Goal: Information Seeking & Learning: Learn about a topic

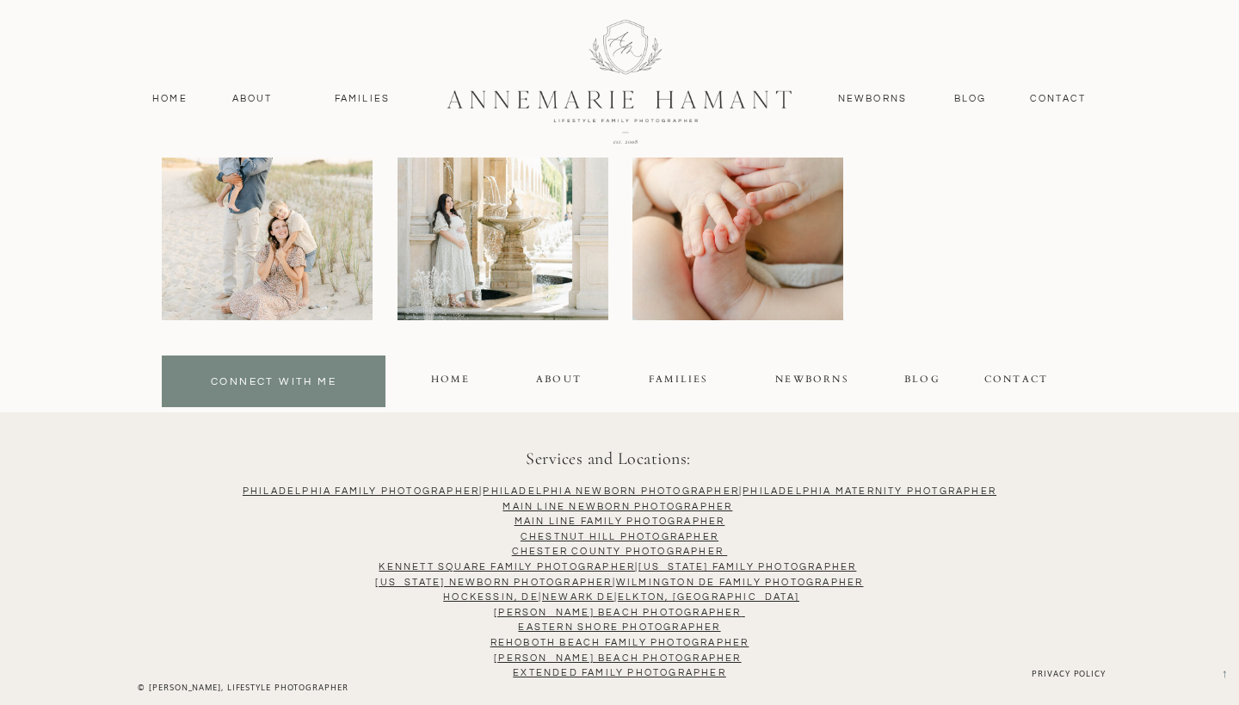
scroll to position [4765, 0]
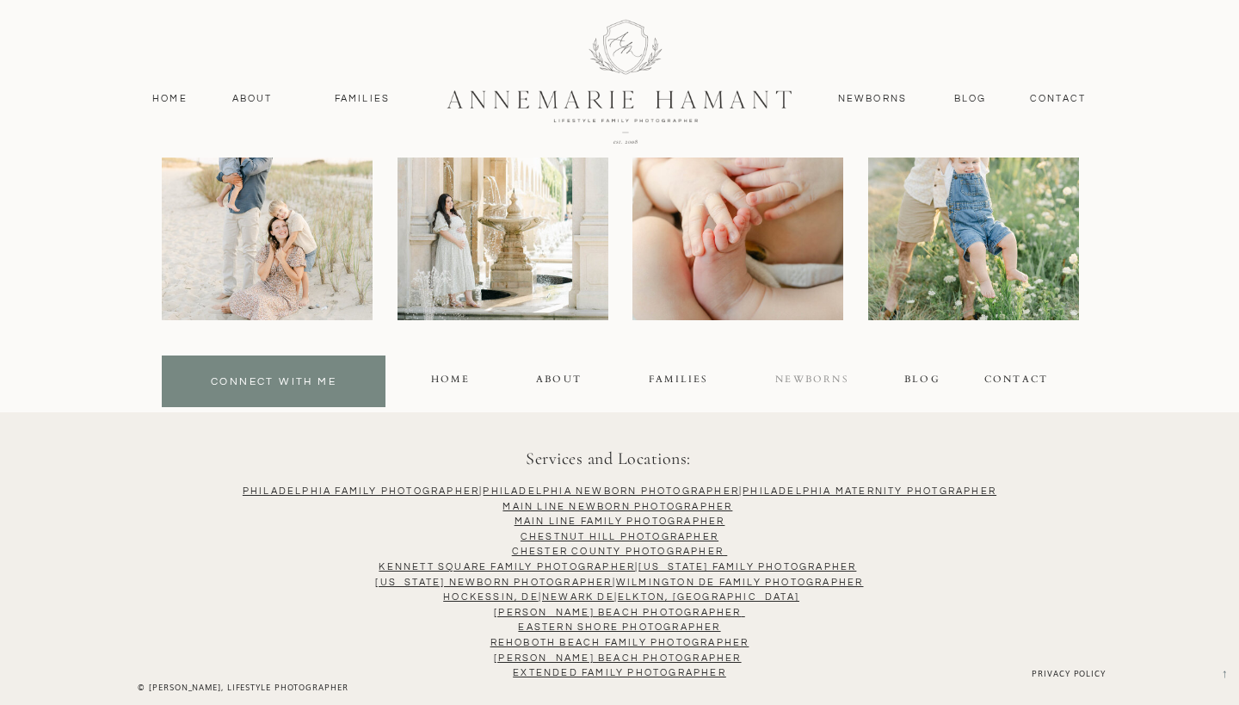
click at [802, 377] on div "NEWBORNS" at bounding box center [813, 382] width 76 height 20
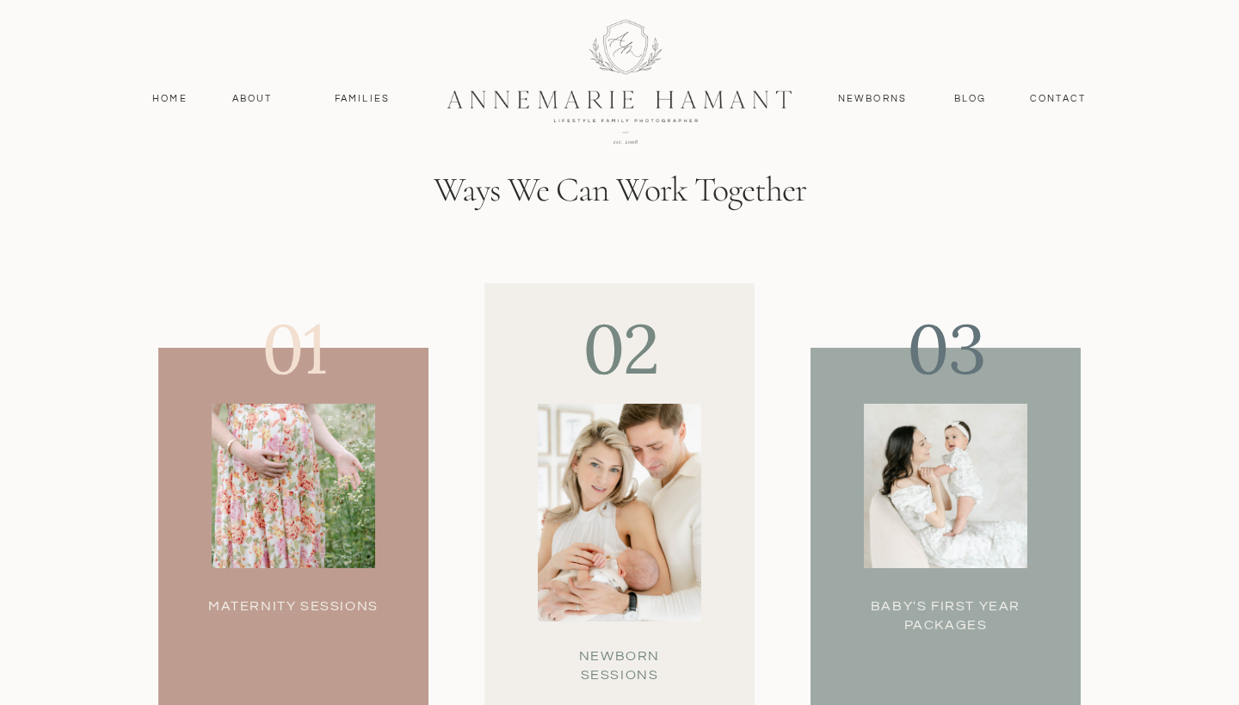
scroll to position [4625, 1]
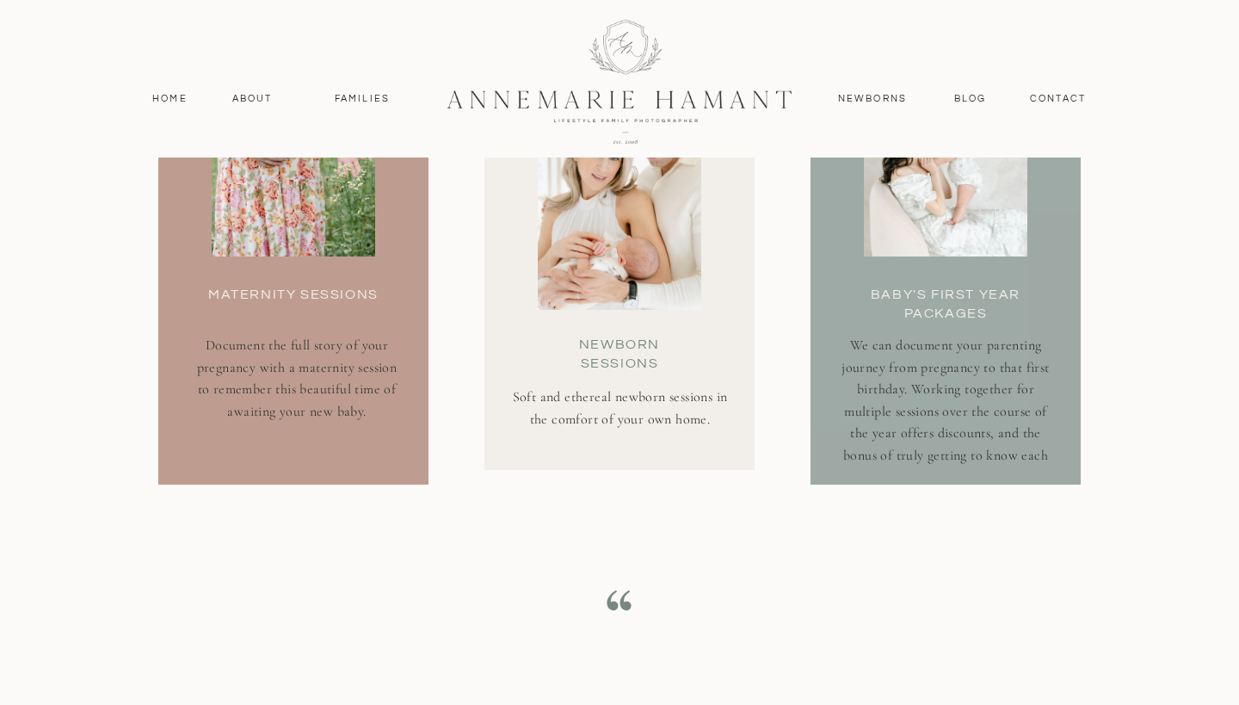
click at [316, 219] on div at bounding box center [294, 174] width 164 height 164
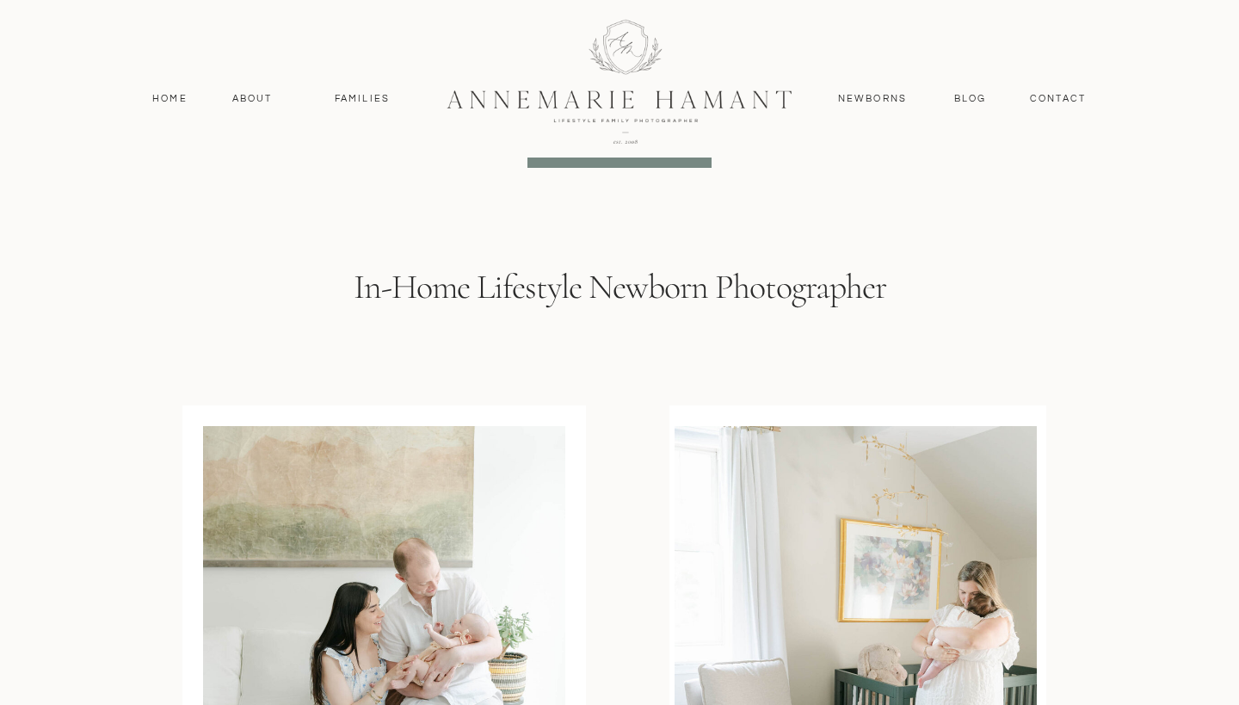
scroll to position [3676, 0]
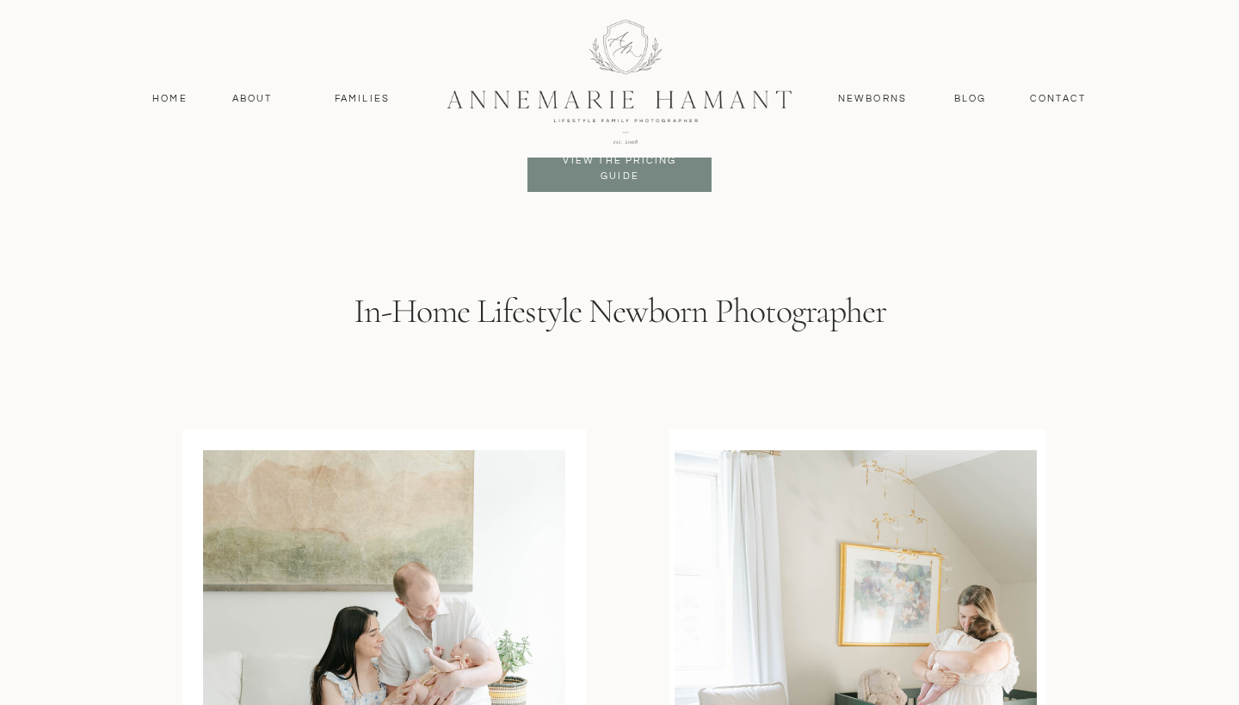
click at [621, 182] on h3 "View the pricing Guide" at bounding box center [620, 168] width 140 height 31
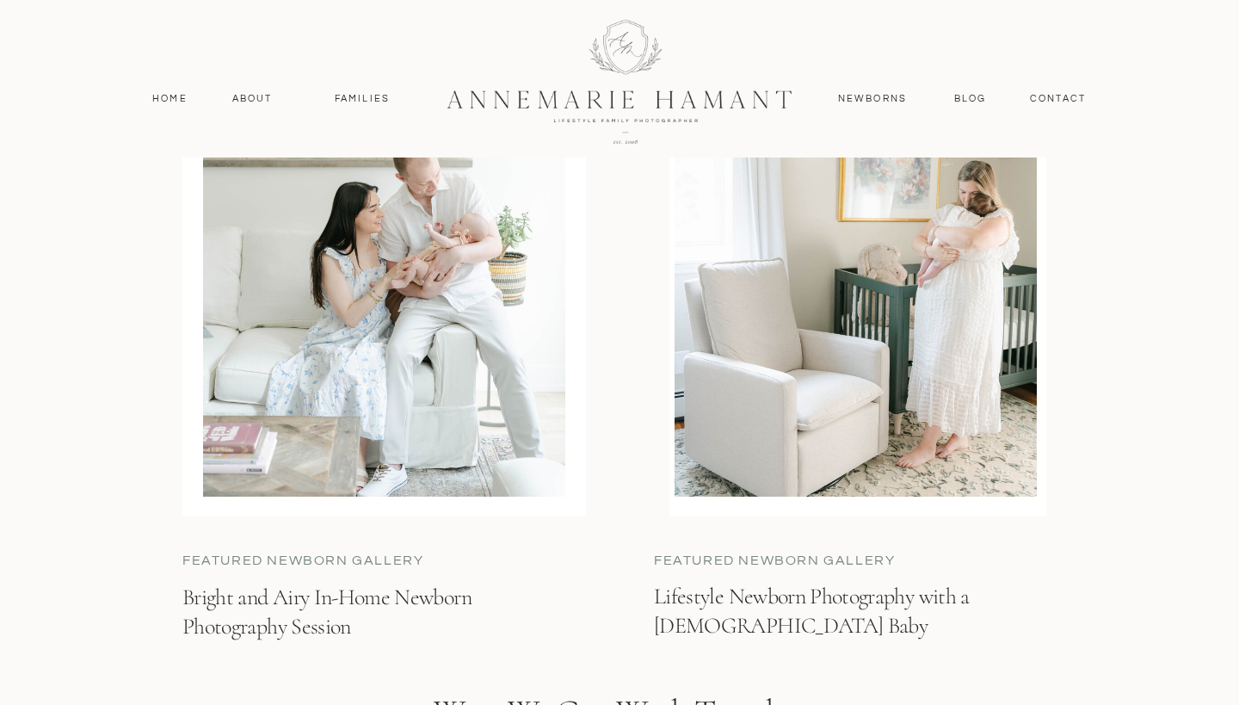
scroll to position [4107, 0]
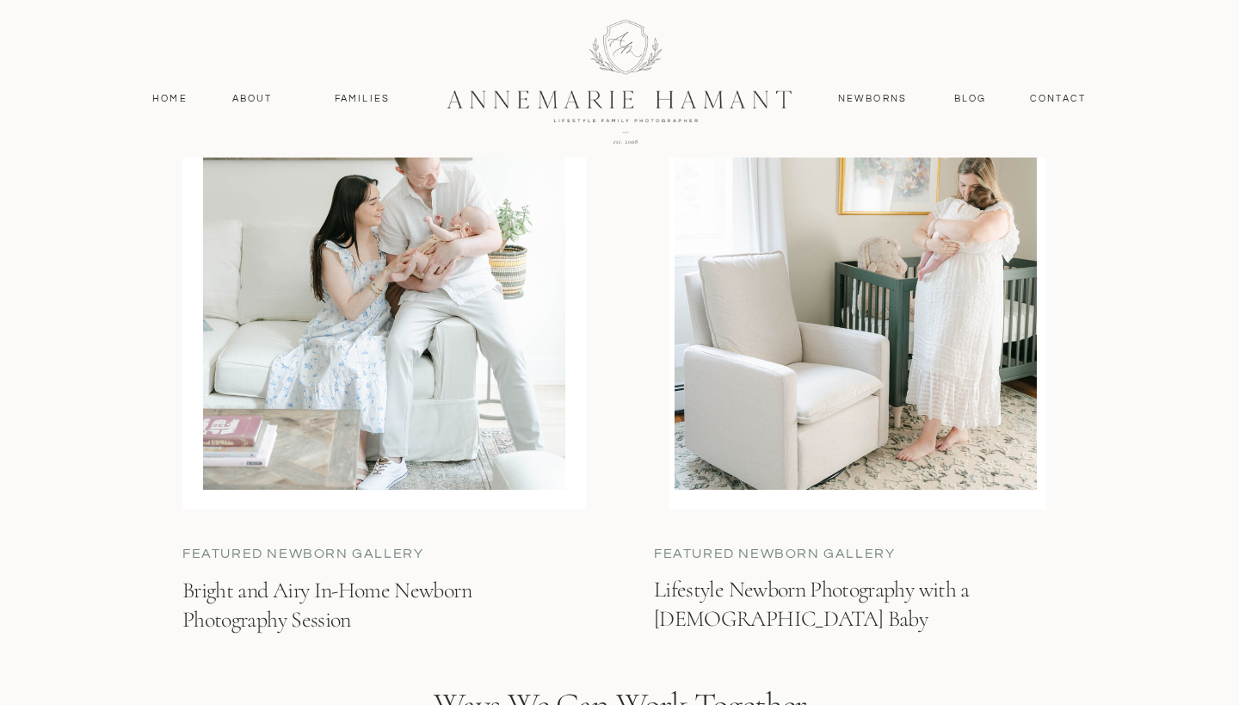
click at [397, 436] on div at bounding box center [384, 254] width 362 height 471
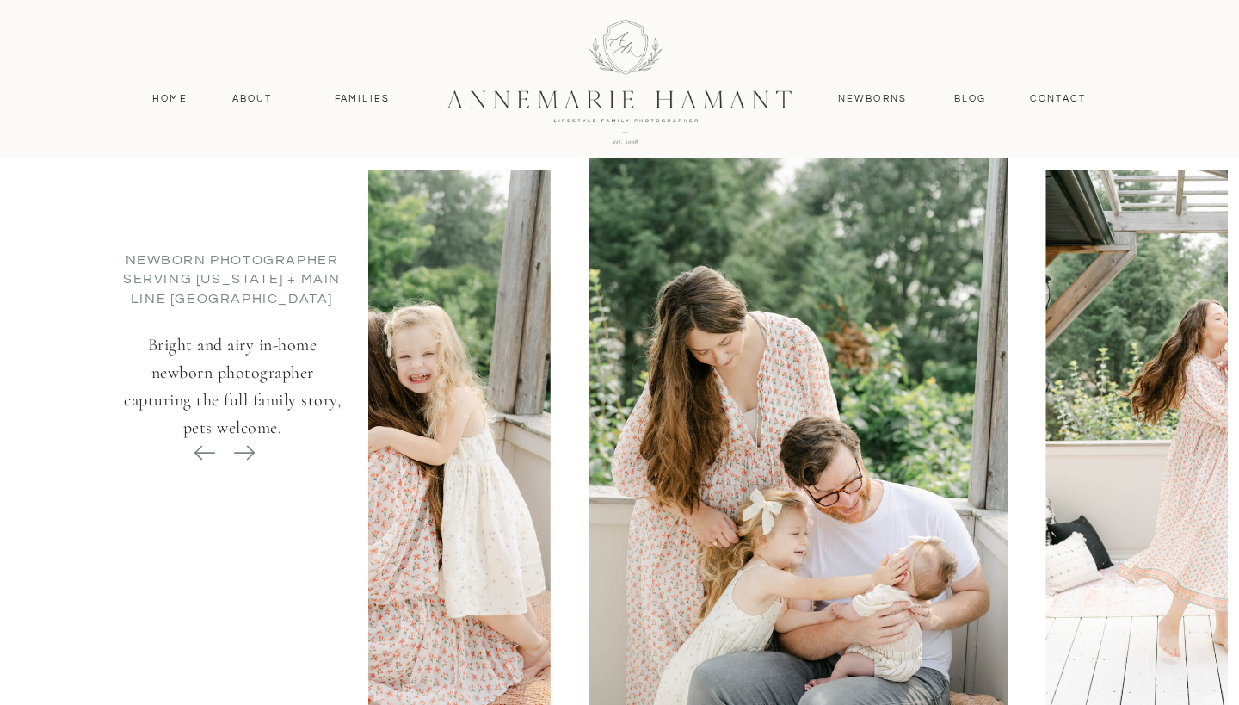
scroll to position [7318, 0]
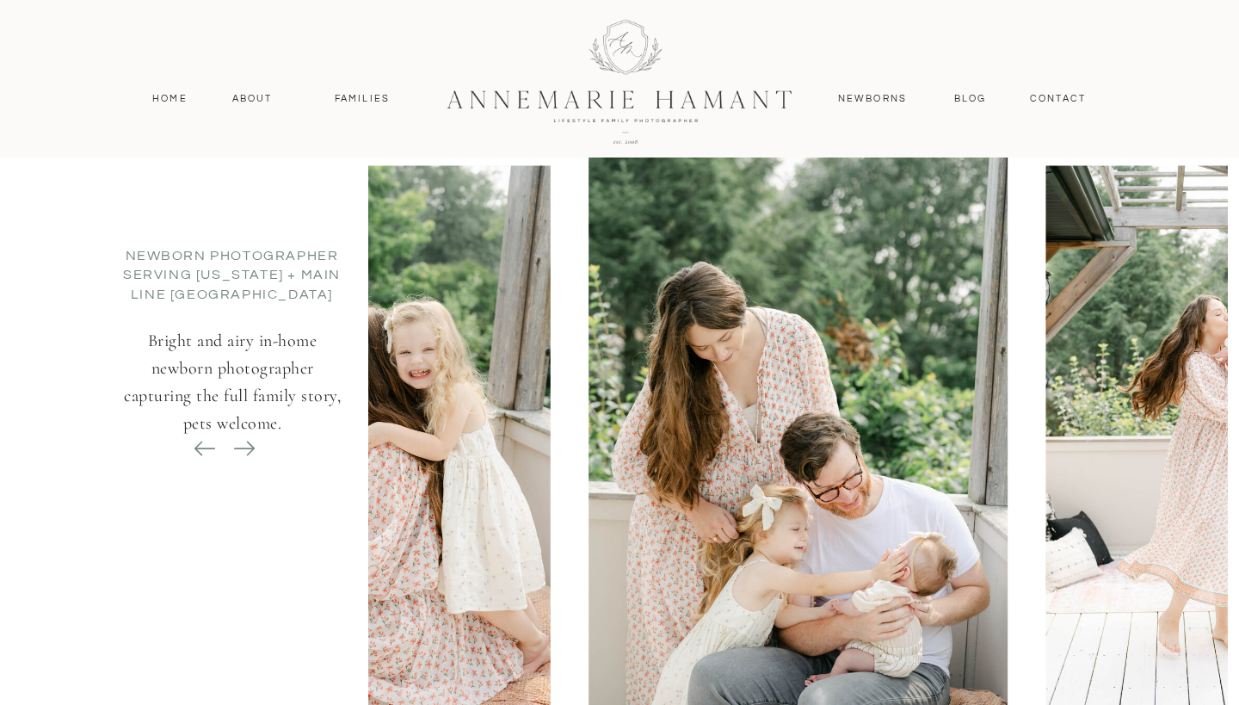
click at [1165, 417] on img at bounding box center [1234, 448] width 377 height 565
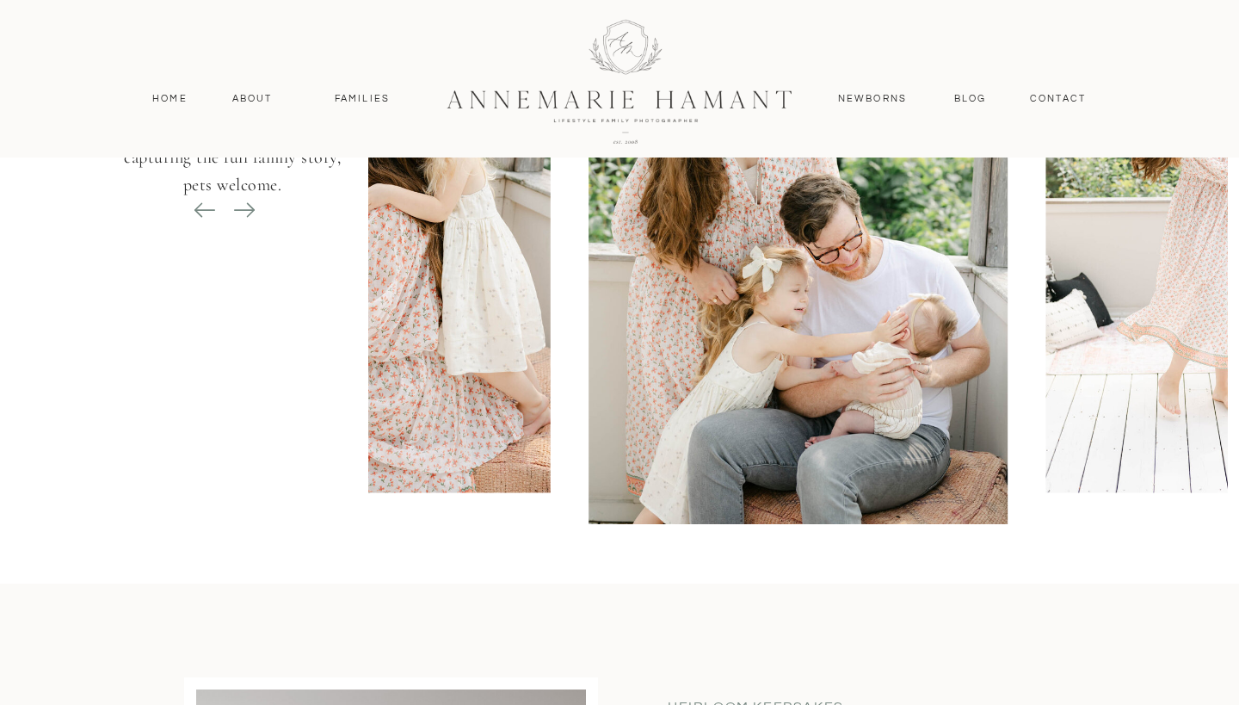
scroll to position [7376, 0]
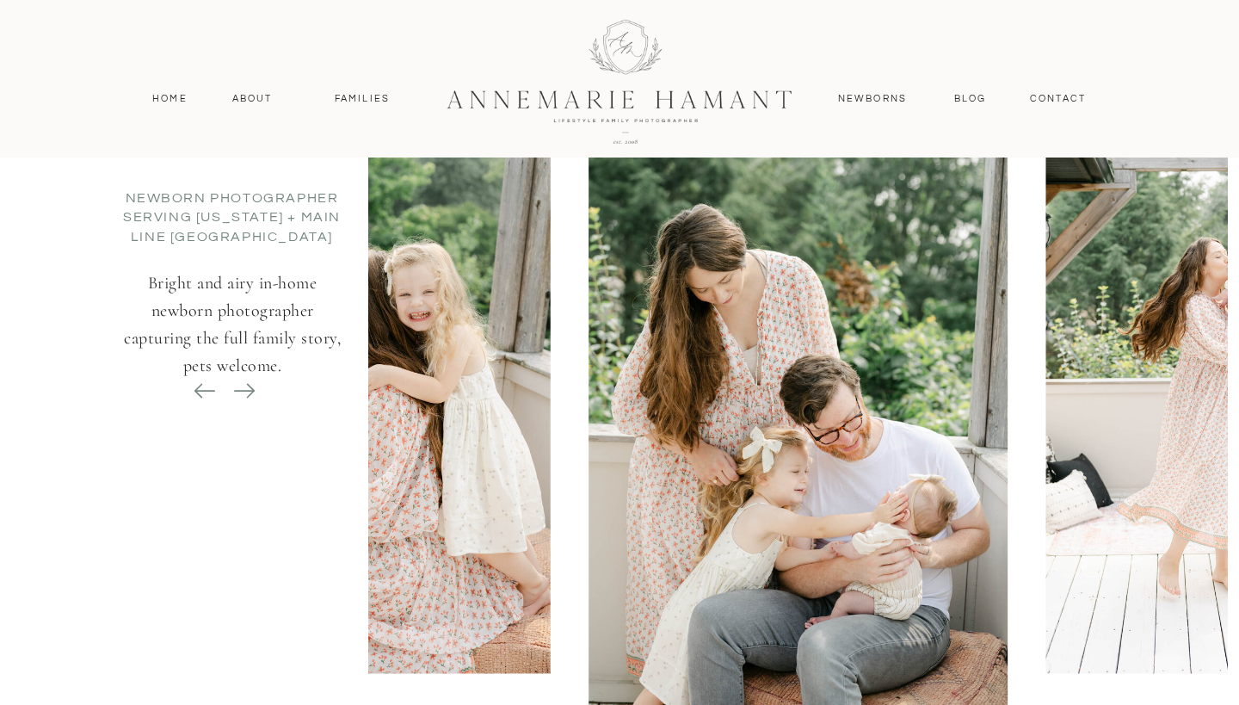
click at [246, 387] on icon at bounding box center [244, 391] width 24 height 24
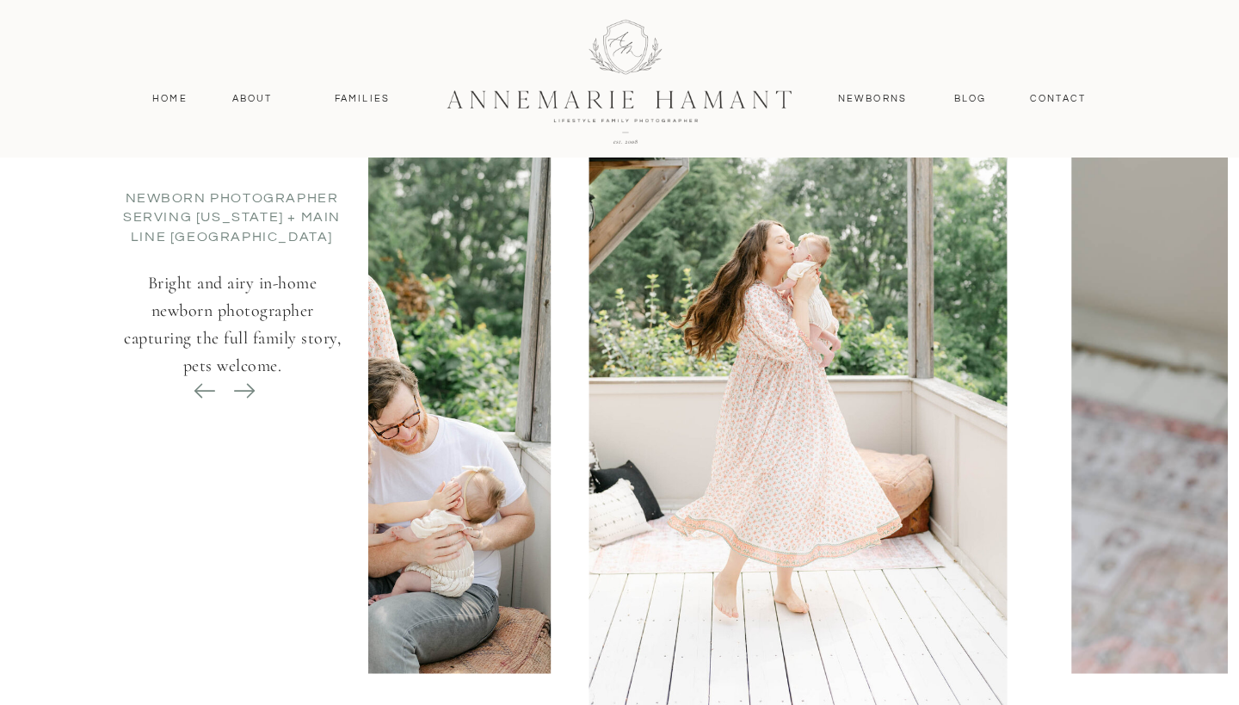
click at [246, 387] on icon at bounding box center [244, 391] width 24 height 24
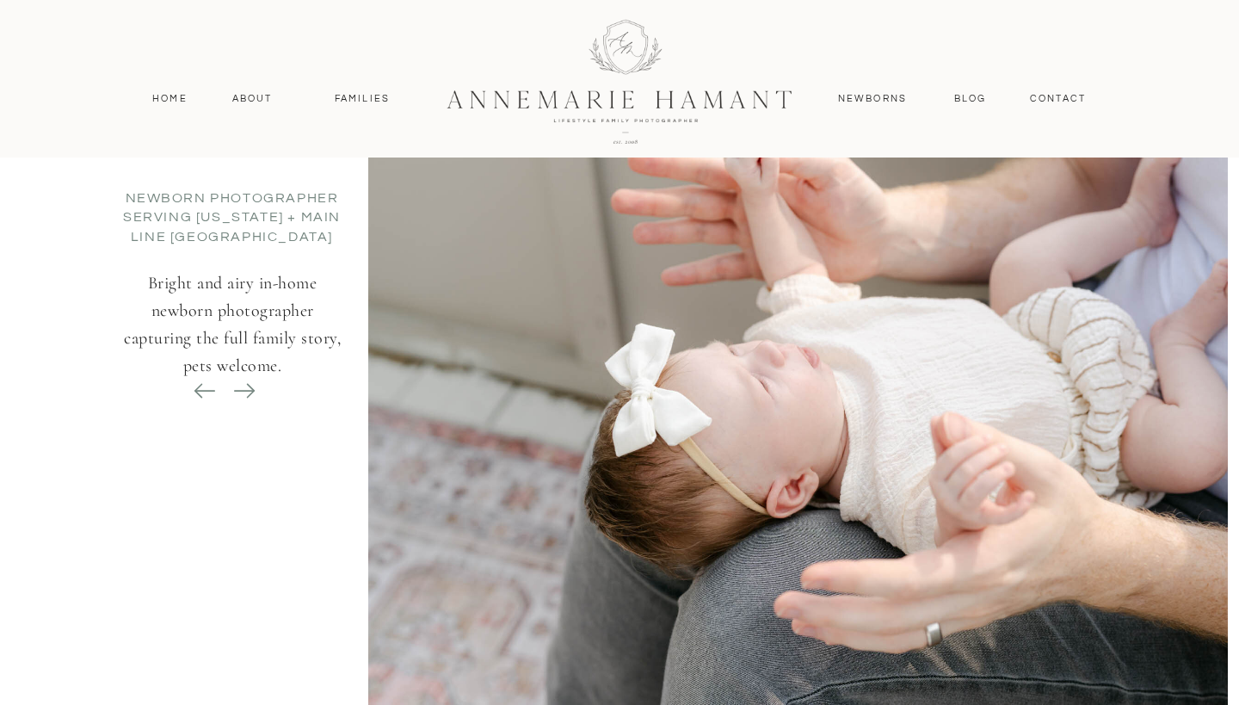
click at [246, 387] on icon at bounding box center [244, 391] width 24 height 24
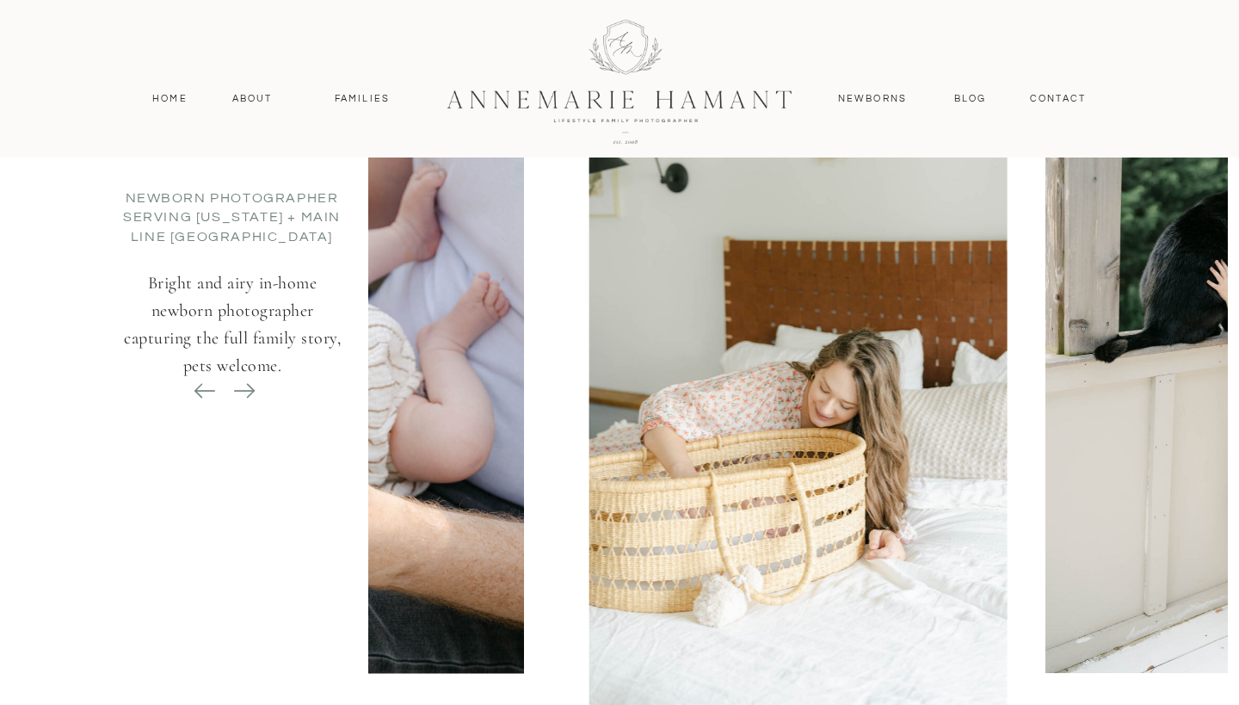
click at [246, 387] on icon at bounding box center [244, 391] width 24 height 24
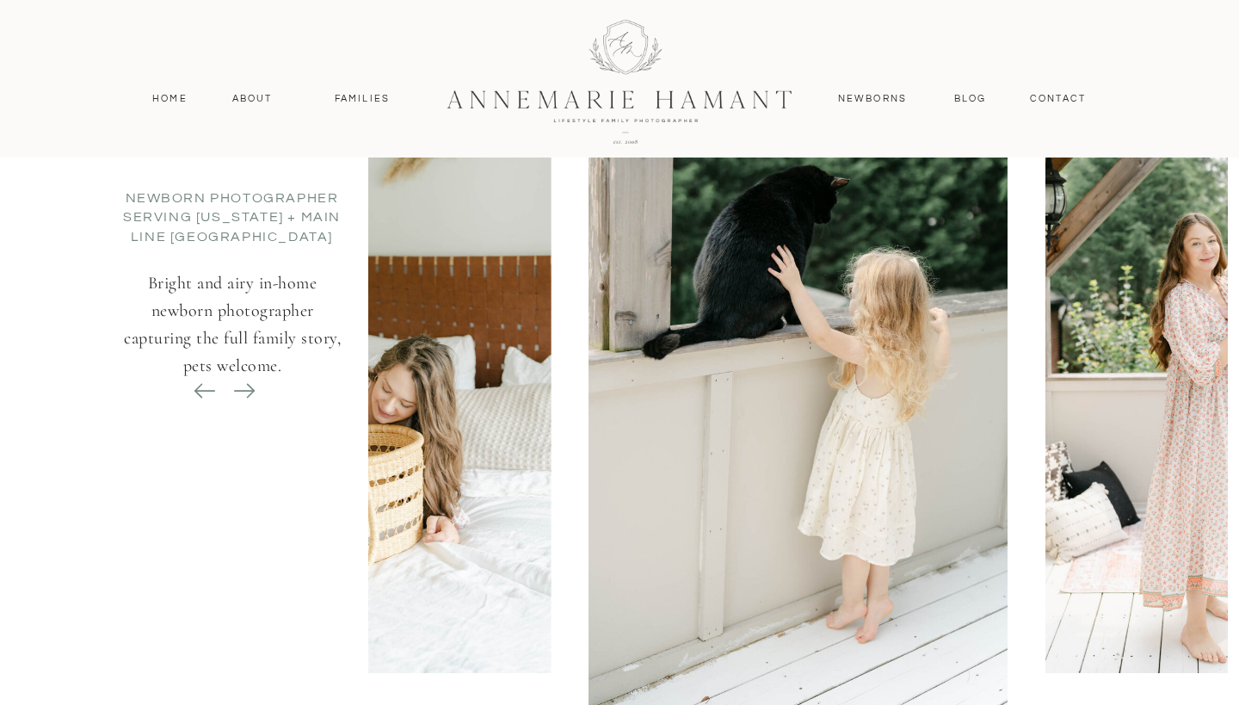
click at [246, 387] on icon at bounding box center [244, 391] width 24 height 24
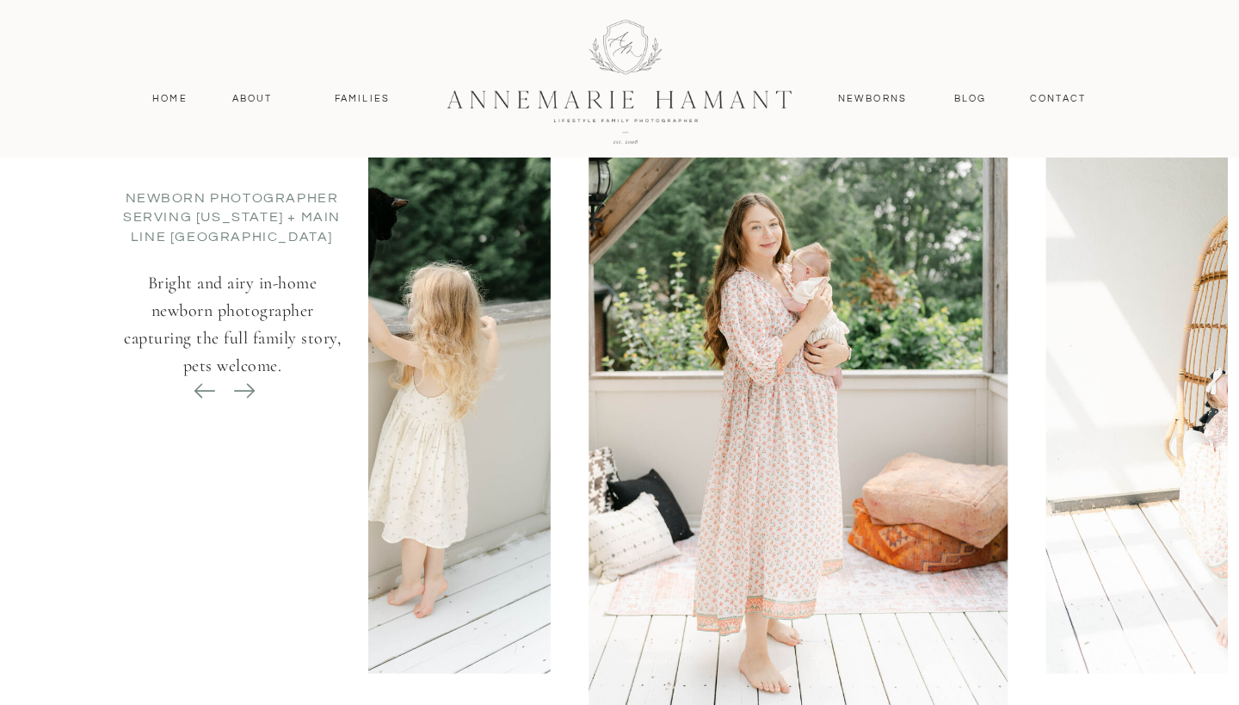
click at [246, 387] on icon at bounding box center [244, 391] width 24 height 24
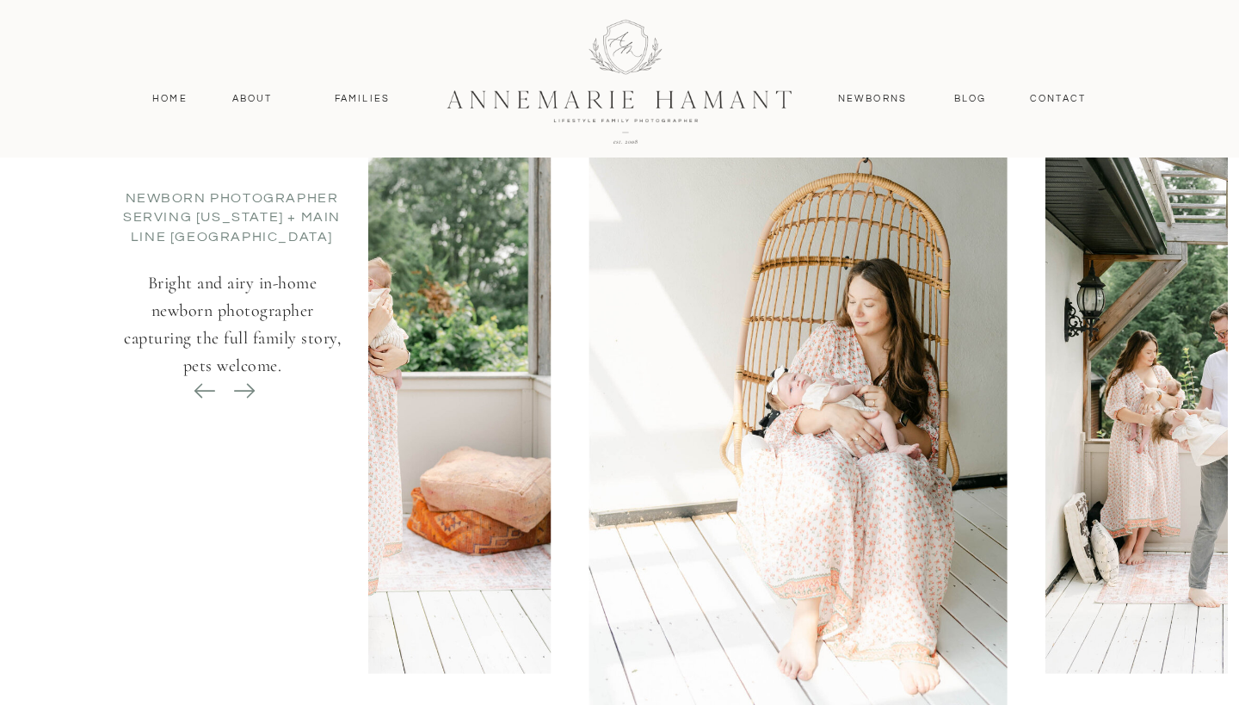
click at [246, 387] on icon at bounding box center [244, 391] width 24 height 24
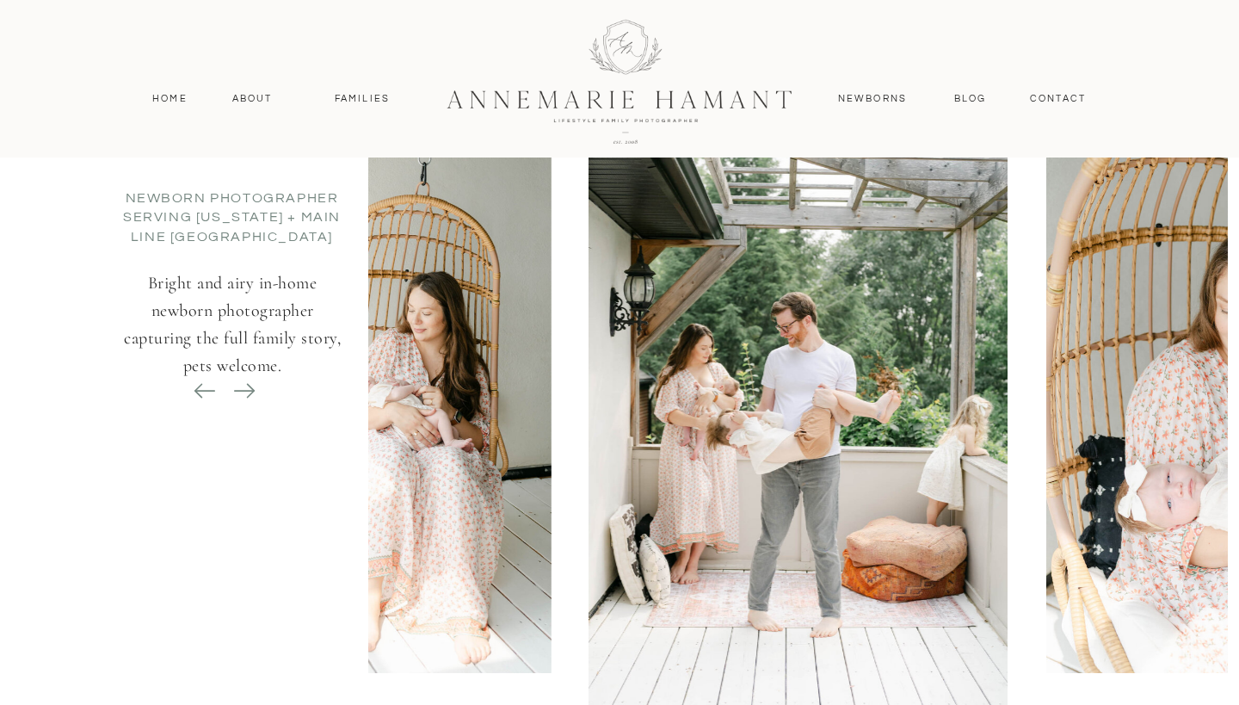
click at [246, 387] on icon at bounding box center [244, 391] width 24 height 24
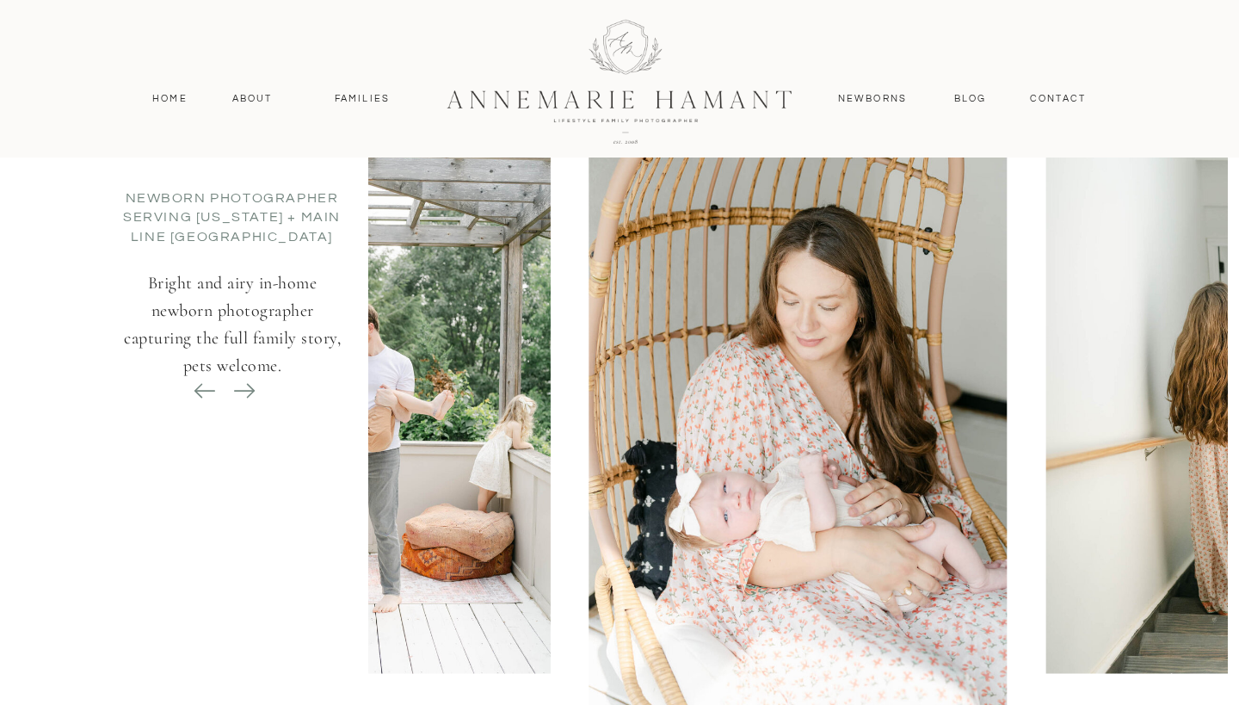
click at [246, 387] on icon at bounding box center [244, 391] width 24 height 24
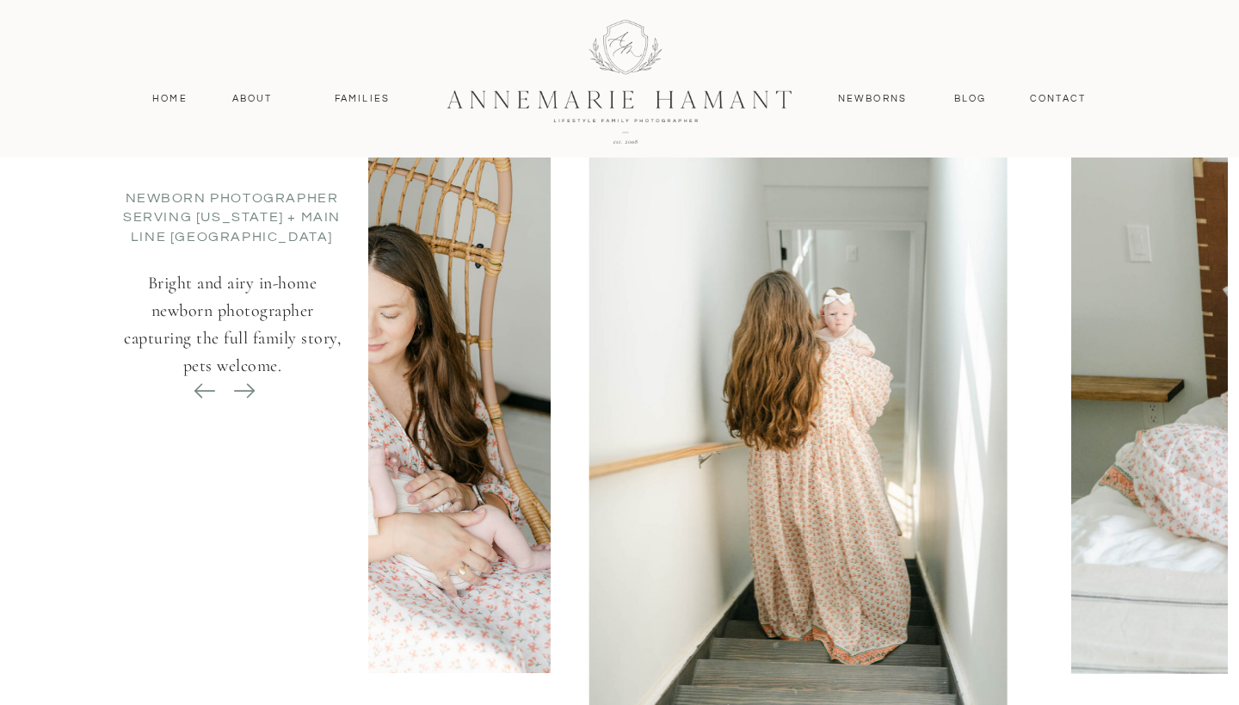
click at [246, 387] on icon at bounding box center [244, 391] width 24 height 24
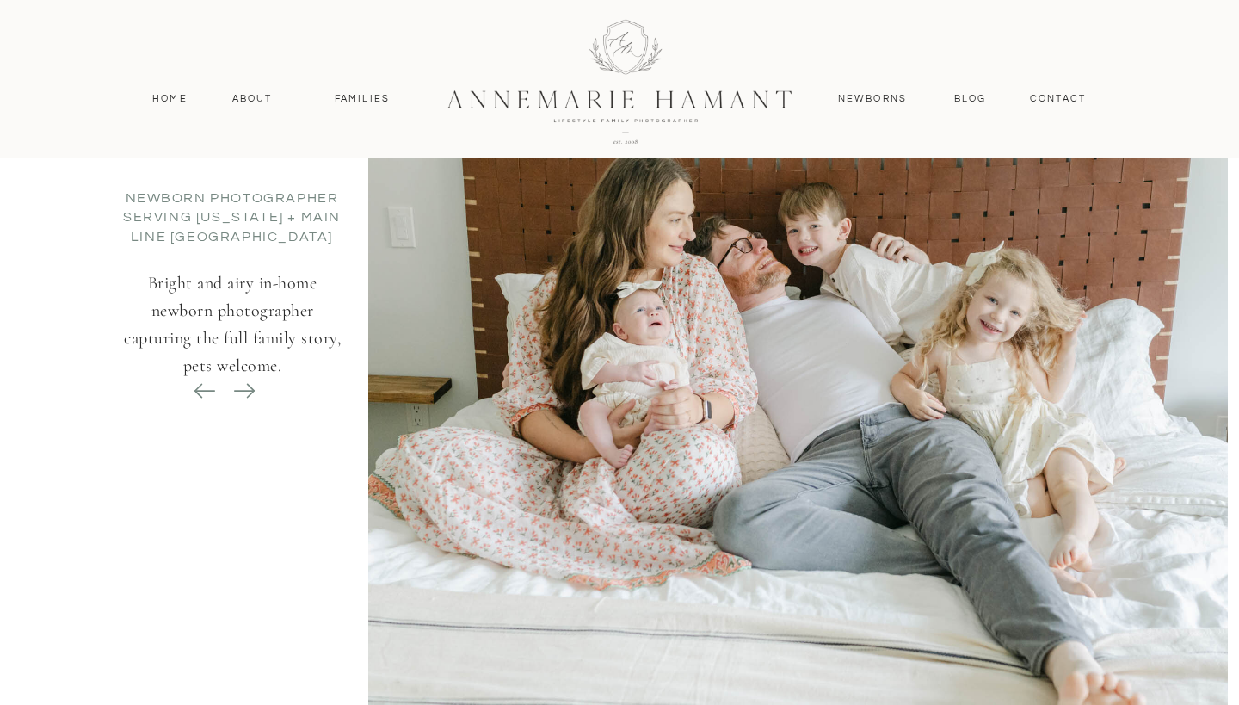
click at [246, 387] on icon at bounding box center [244, 391] width 24 height 24
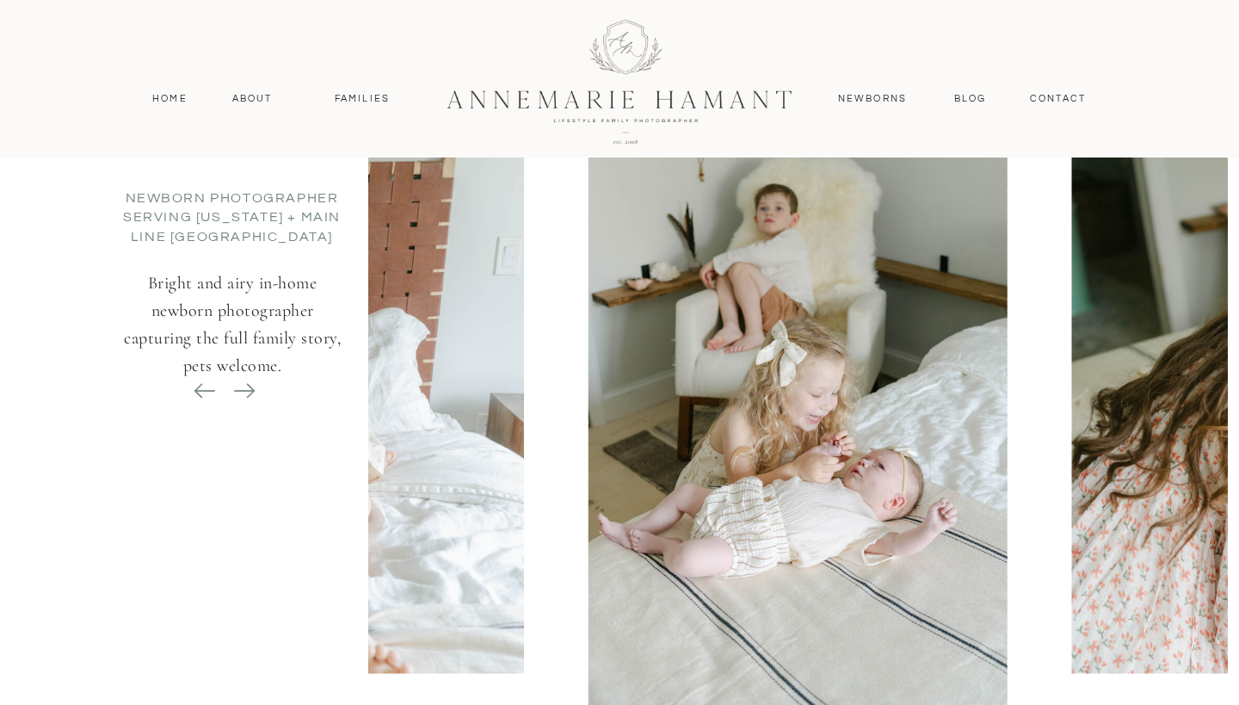
click at [246, 387] on icon at bounding box center [244, 391] width 24 height 24
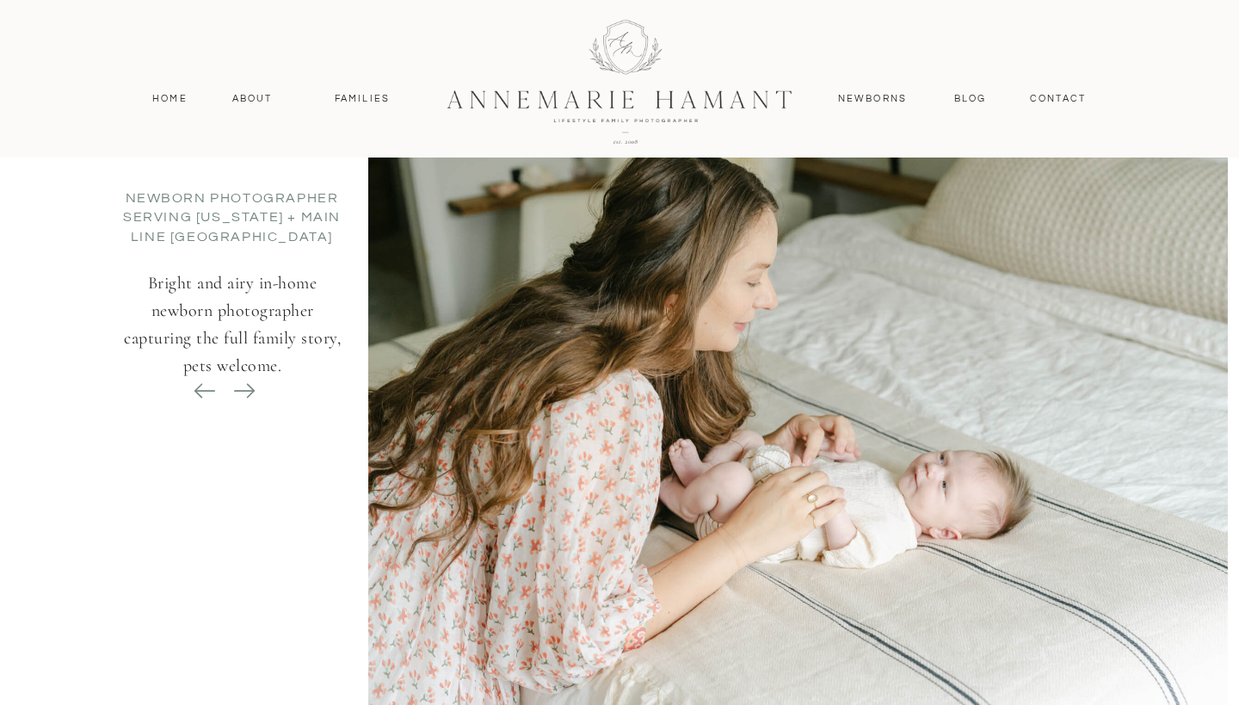
click at [246, 387] on icon at bounding box center [244, 391] width 24 height 24
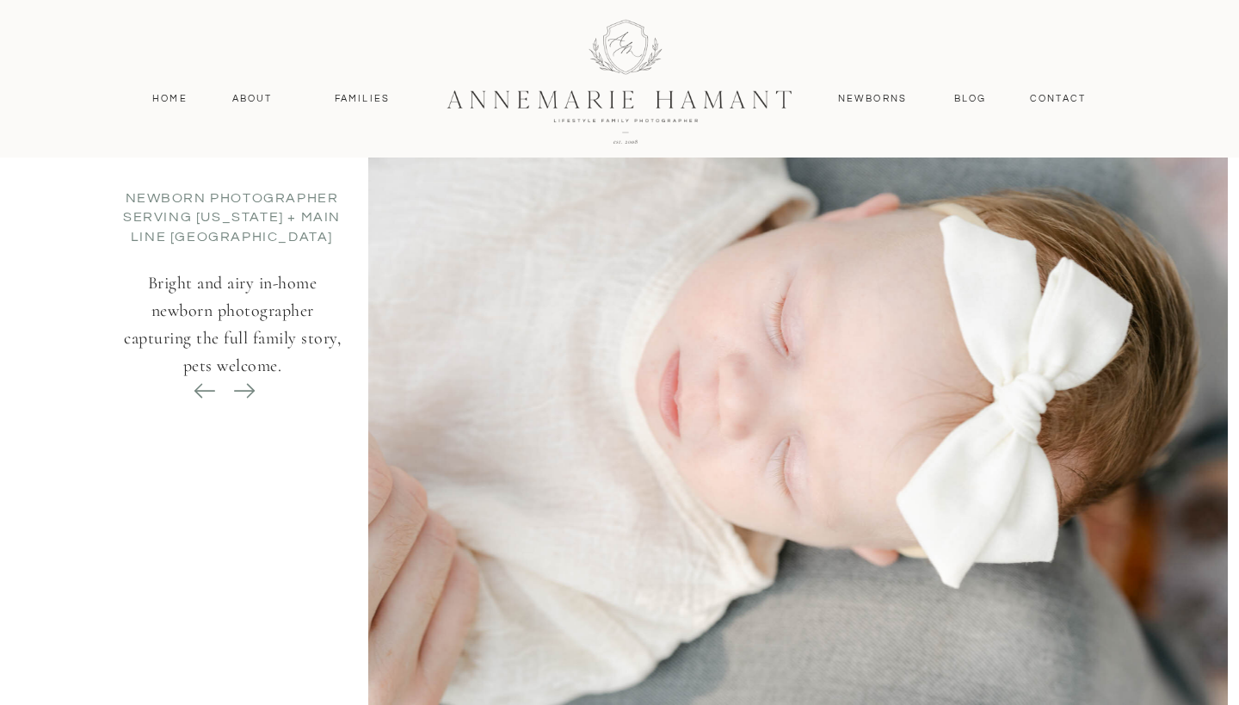
click at [246, 387] on icon at bounding box center [244, 391] width 24 height 24
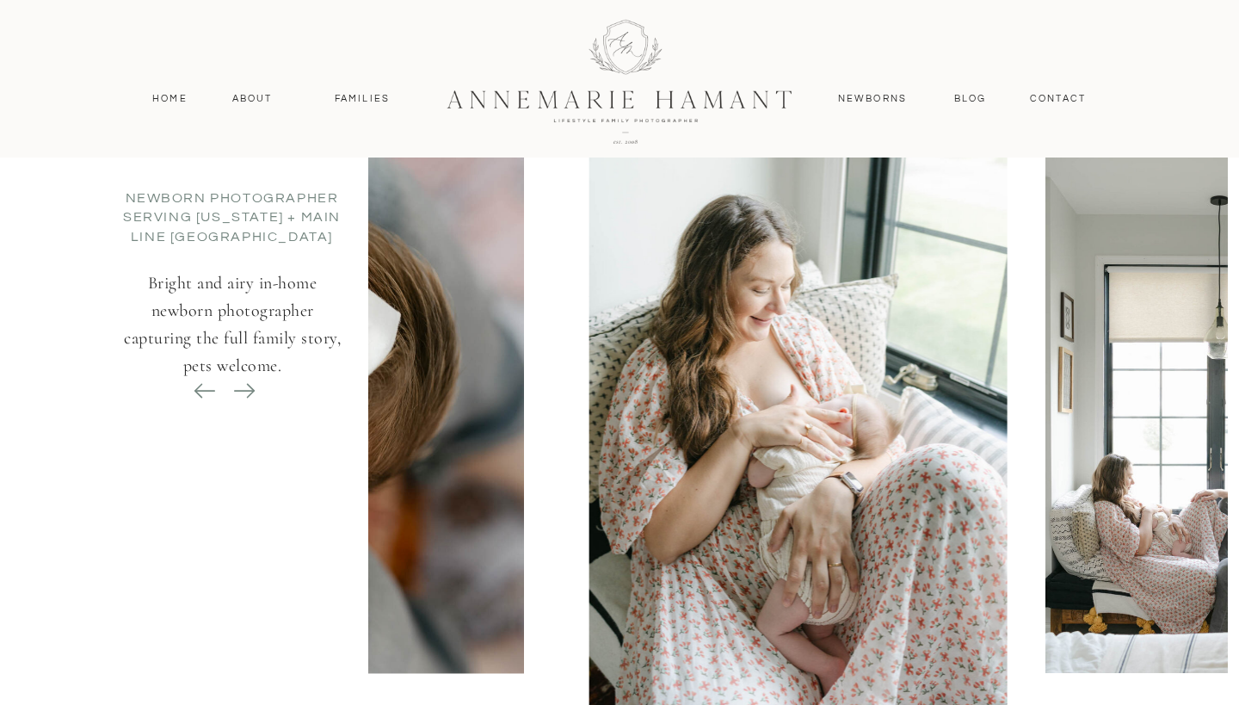
click at [246, 387] on icon at bounding box center [244, 391] width 24 height 24
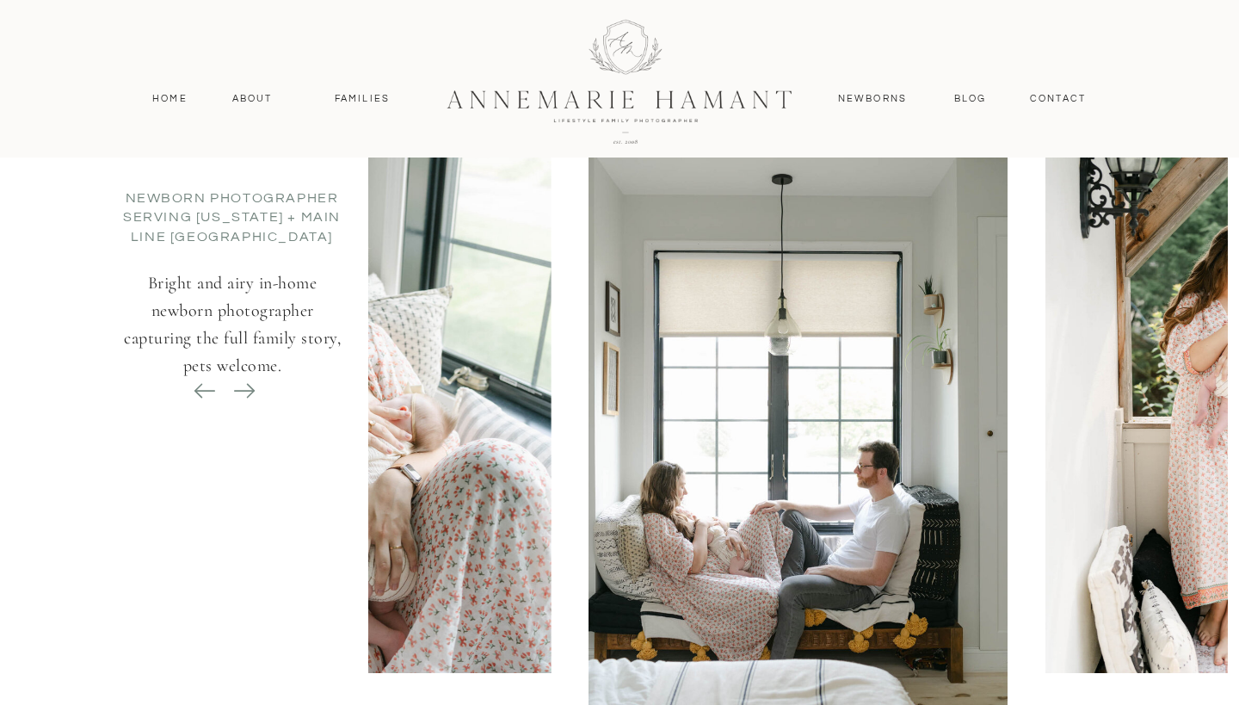
click at [246, 387] on icon at bounding box center [244, 391] width 24 height 24
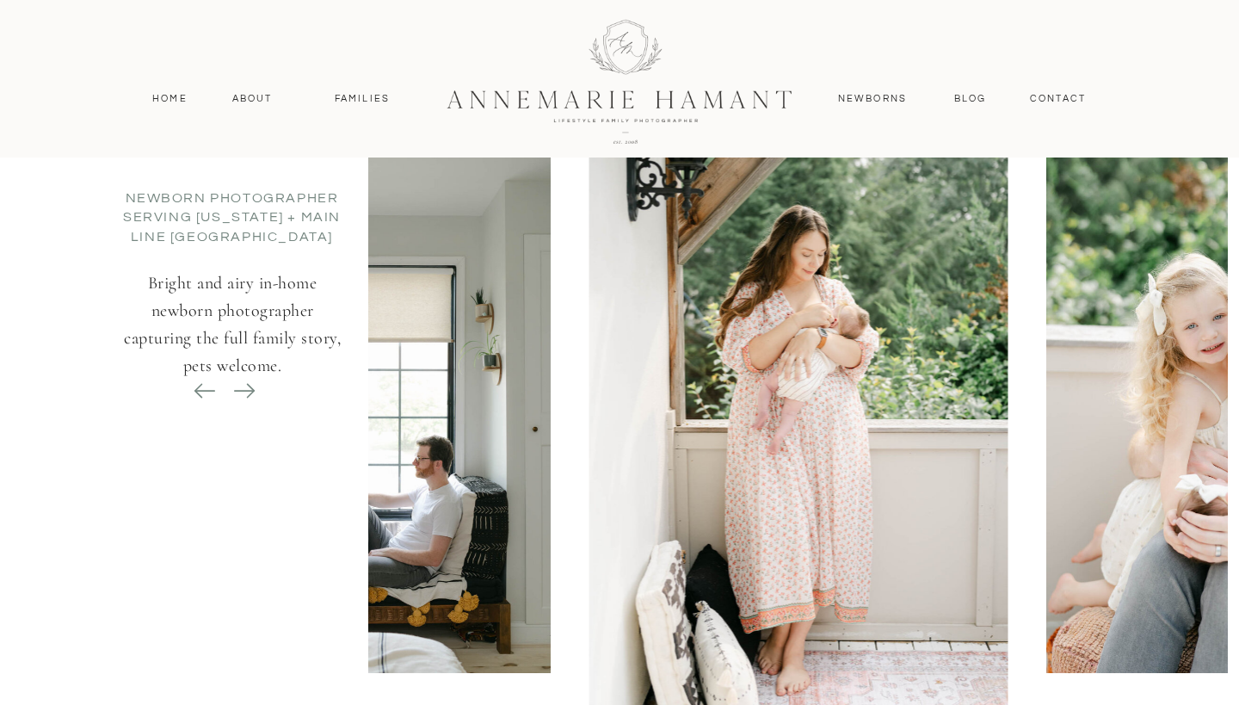
click at [246, 387] on icon at bounding box center [244, 391] width 24 height 24
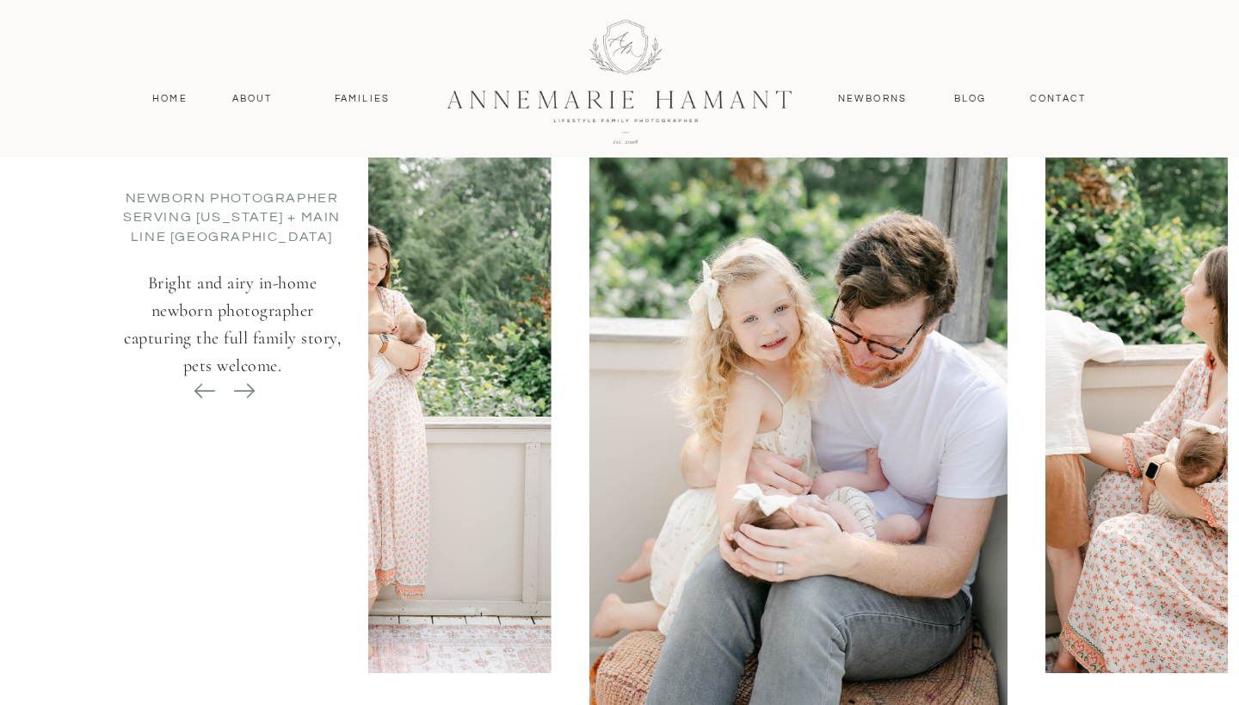
click at [246, 387] on icon at bounding box center [244, 391] width 24 height 24
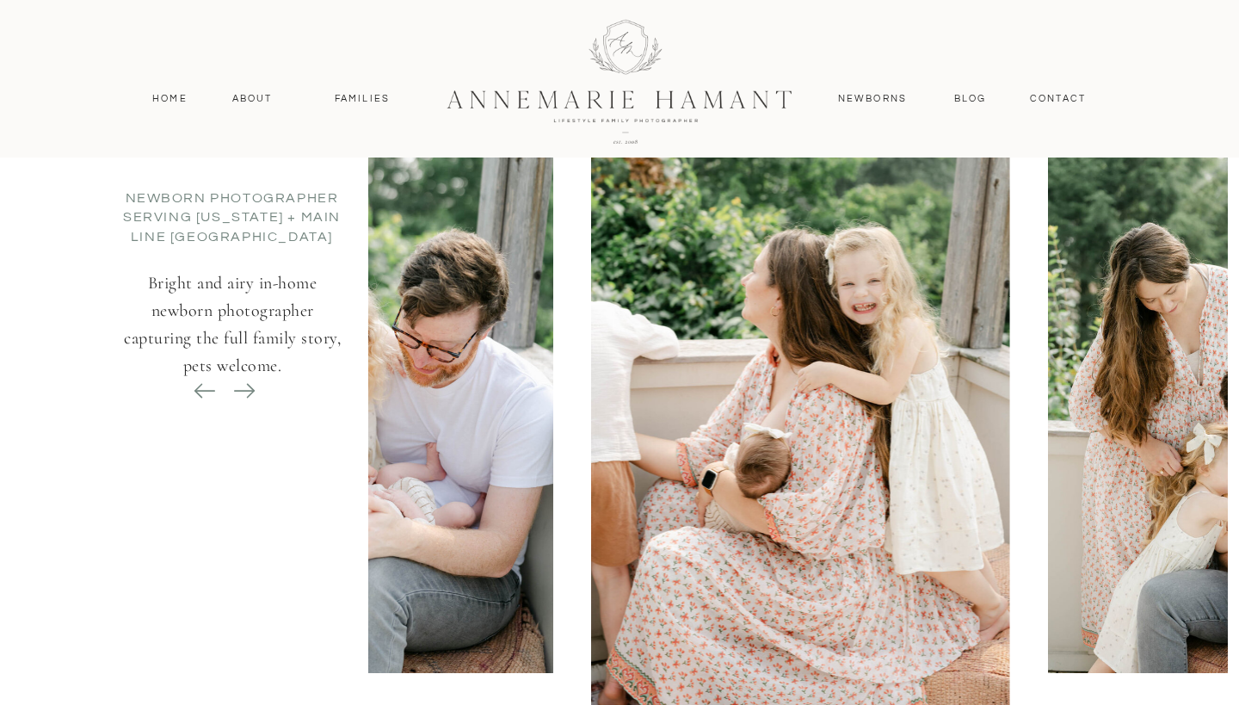
click at [246, 387] on icon at bounding box center [244, 391] width 24 height 24
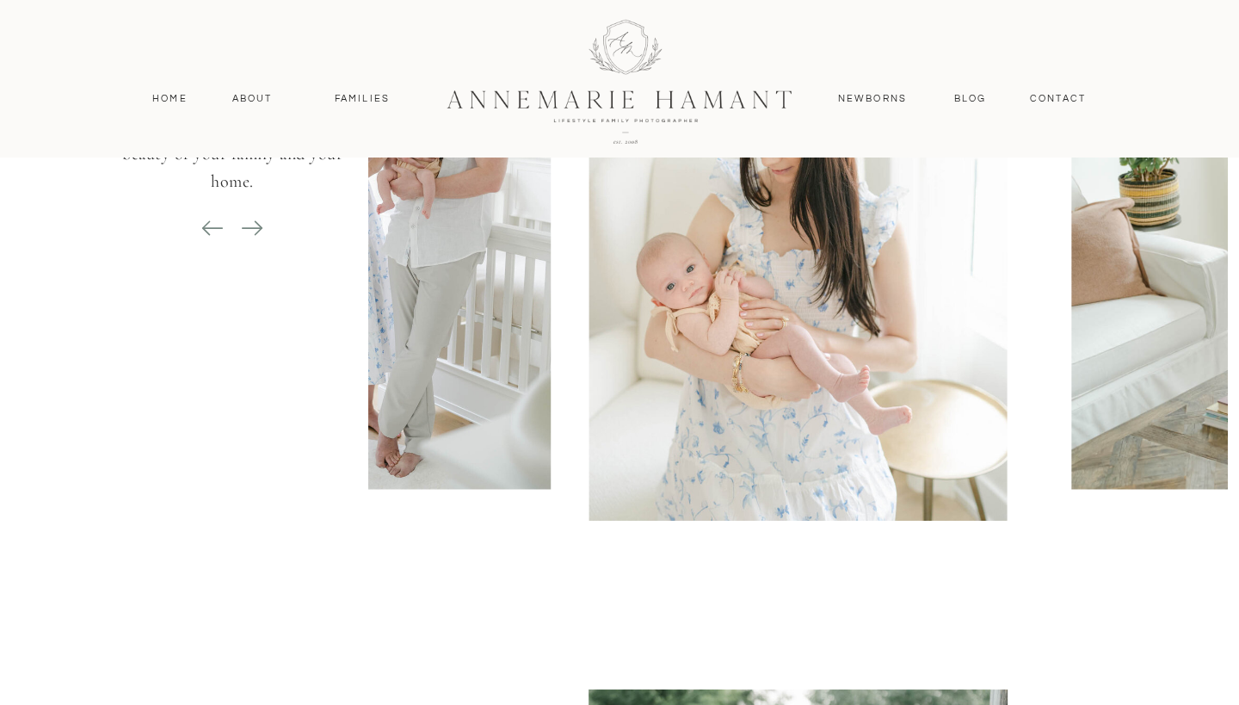
scroll to position [6587, 0]
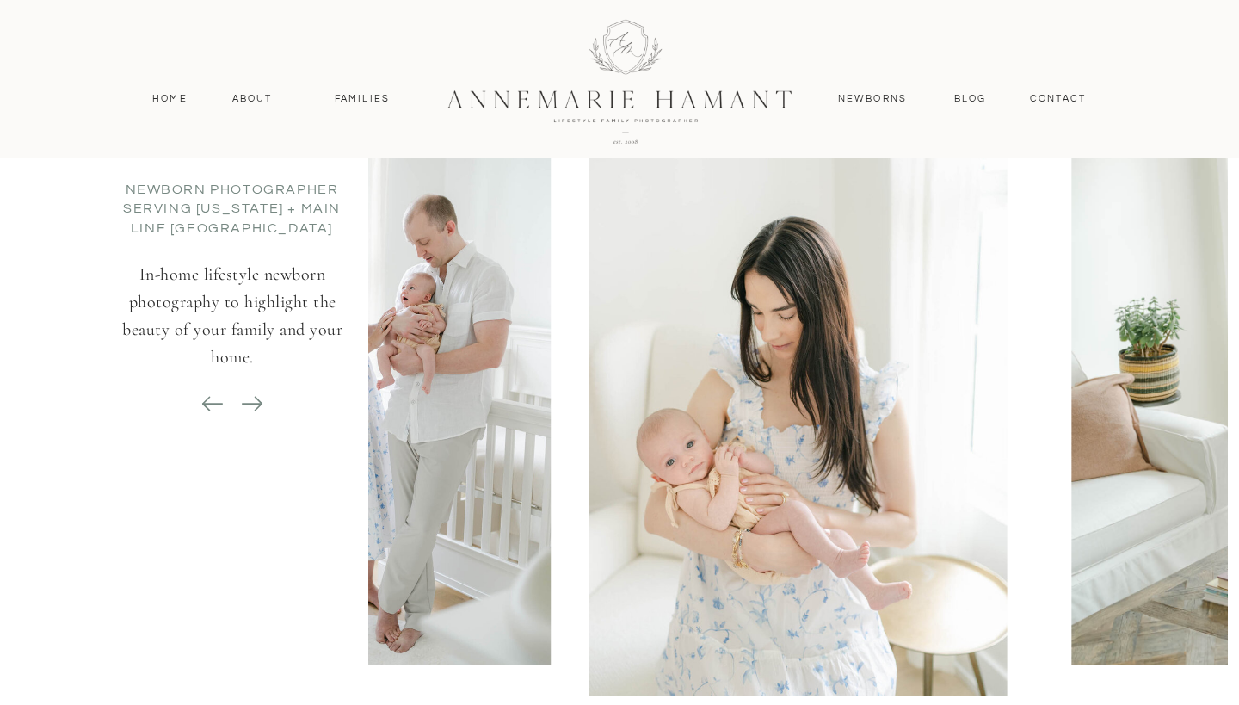
click at [258, 404] on icon at bounding box center [252, 404] width 21 height 2
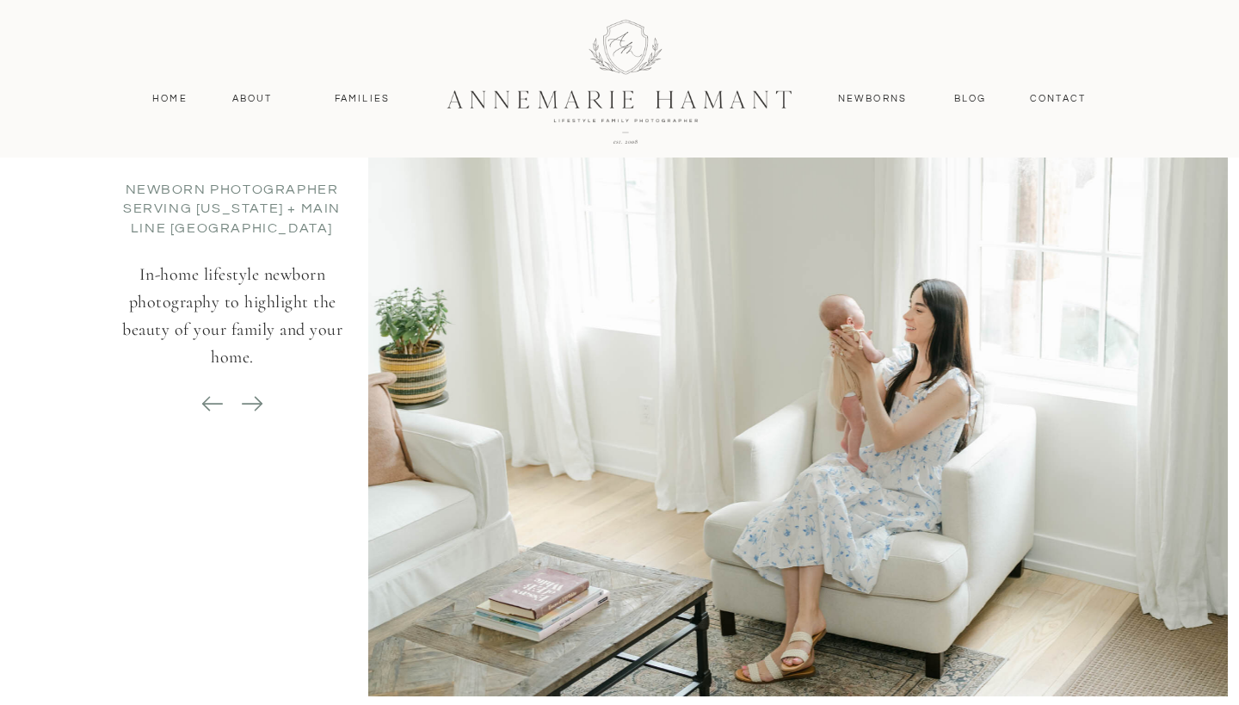
click at [258, 404] on icon at bounding box center [252, 404] width 21 height 2
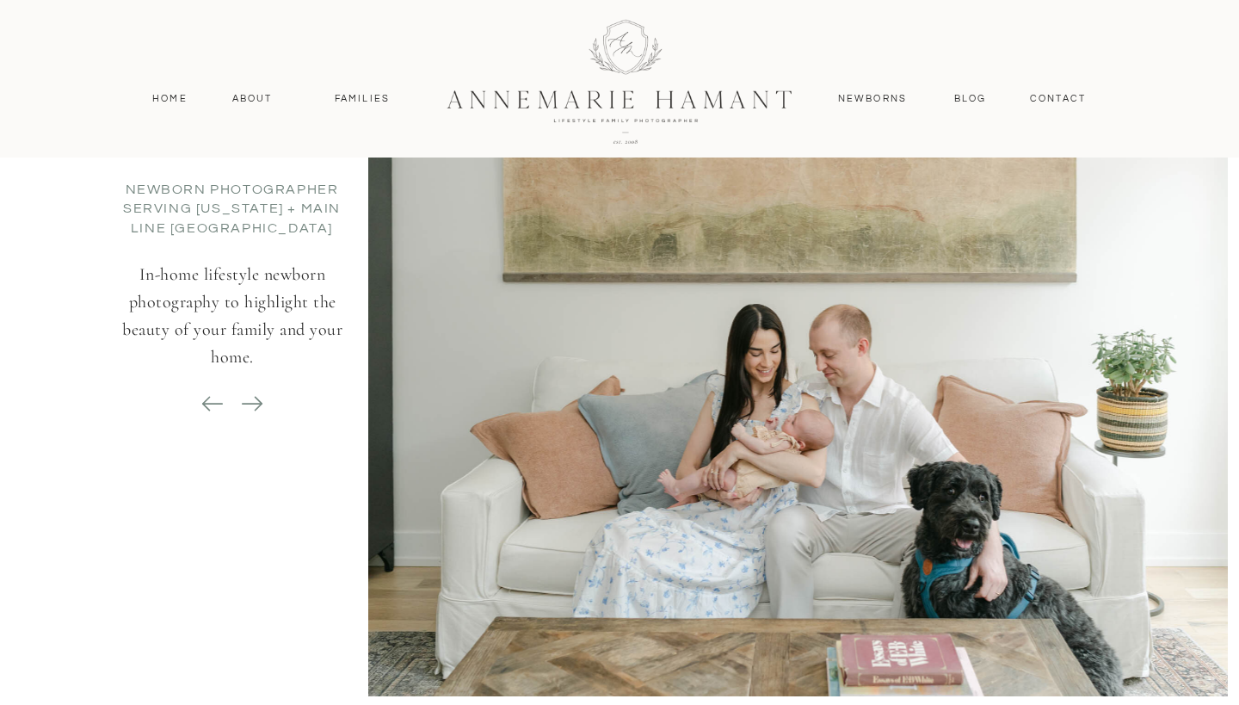
click at [258, 404] on icon at bounding box center [252, 404] width 21 height 2
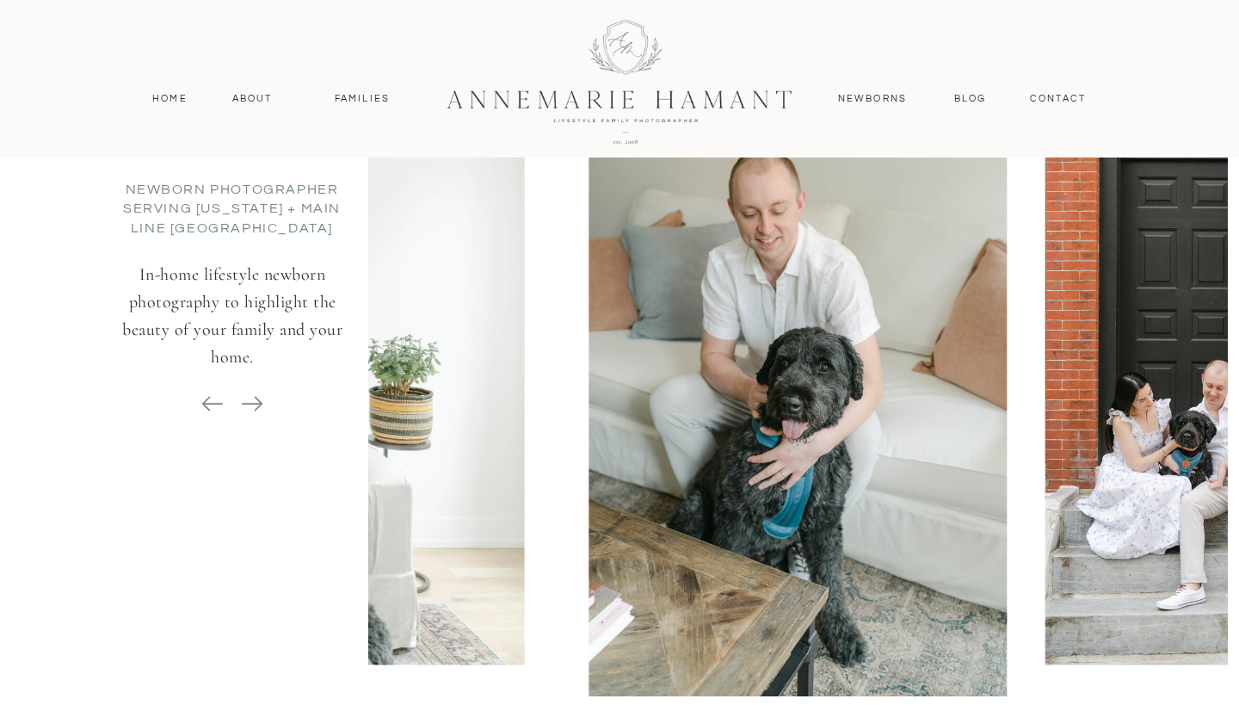
click at [258, 404] on icon at bounding box center [252, 404] width 21 height 2
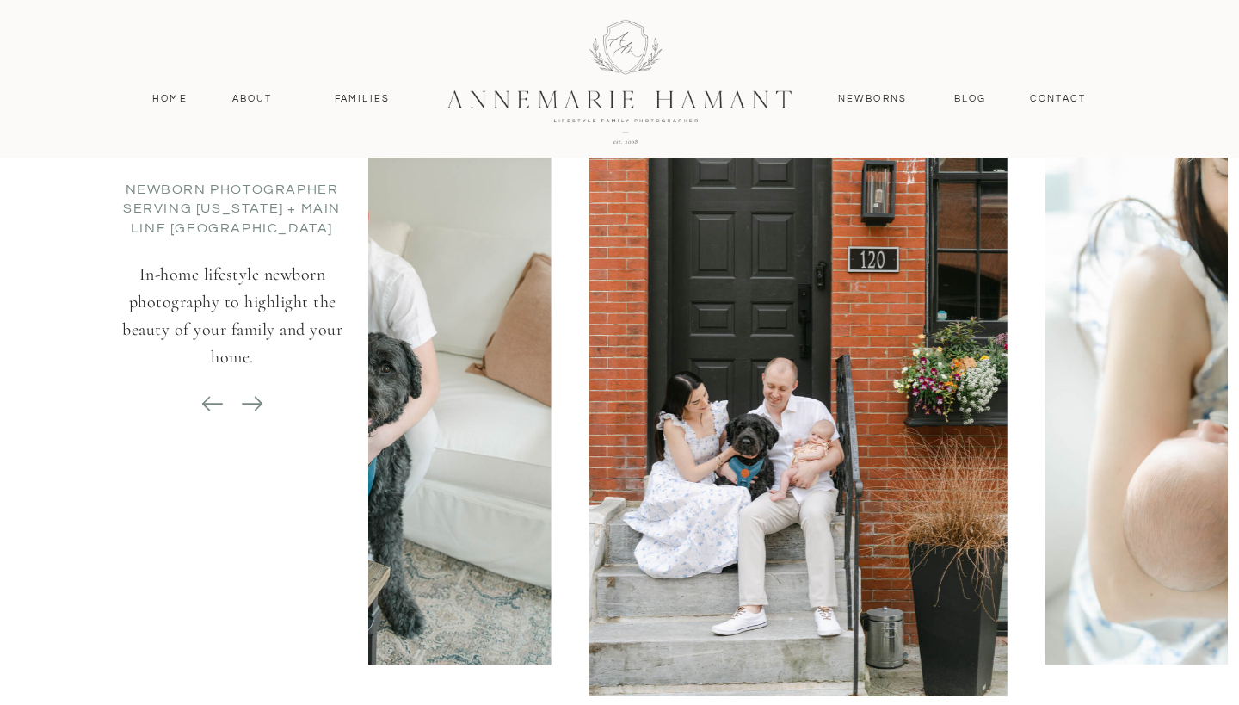
click at [258, 404] on icon at bounding box center [252, 404] width 21 height 2
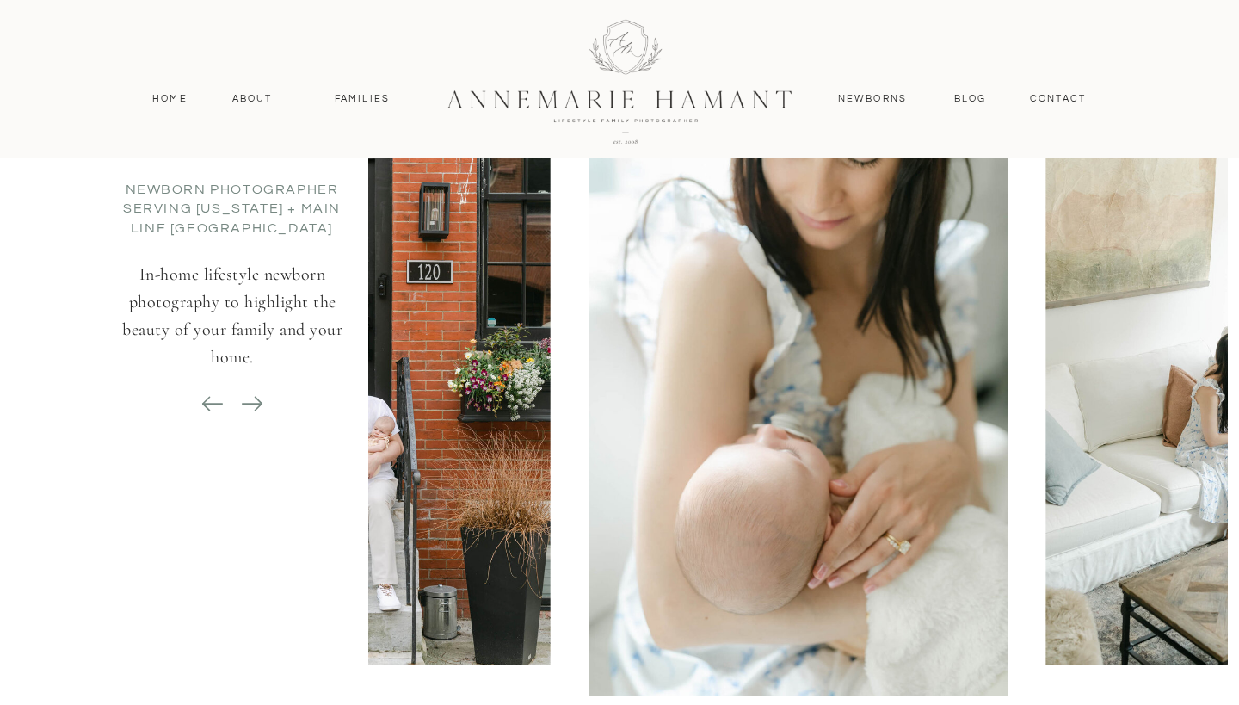
click at [258, 404] on icon at bounding box center [252, 404] width 21 height 2
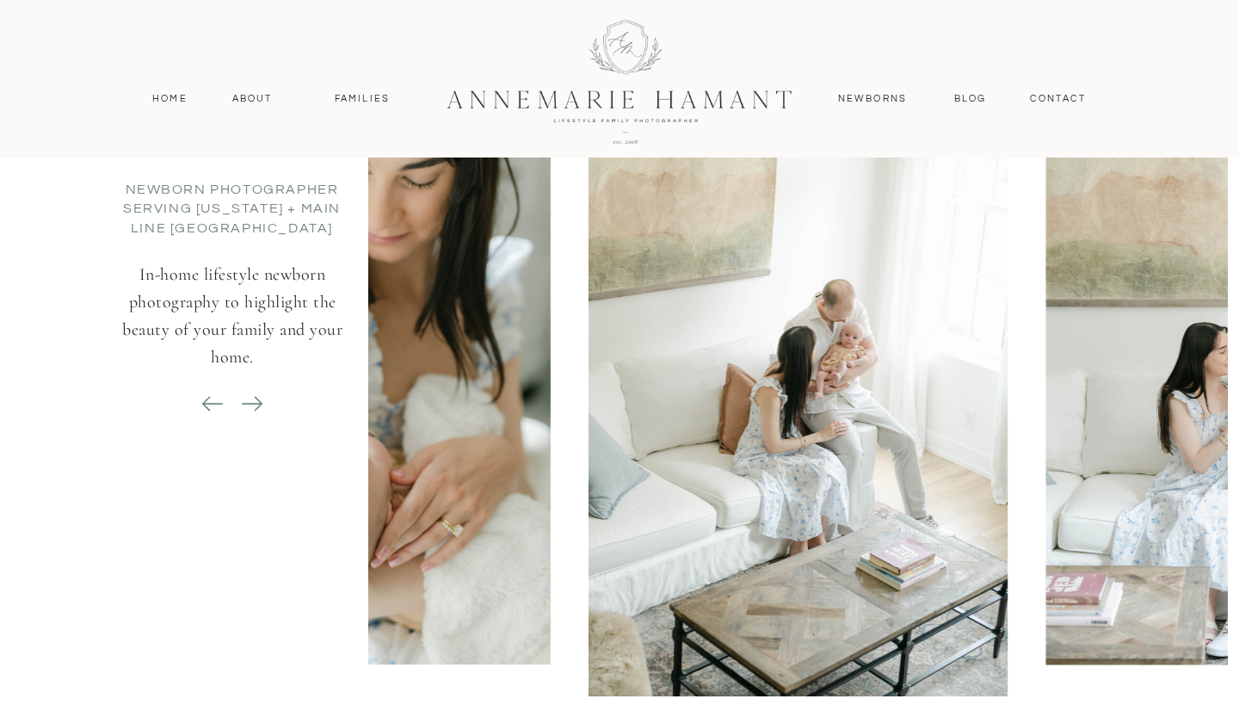
click at [258, 404] on icon at bounding box center [252, 404] width 21 height 2
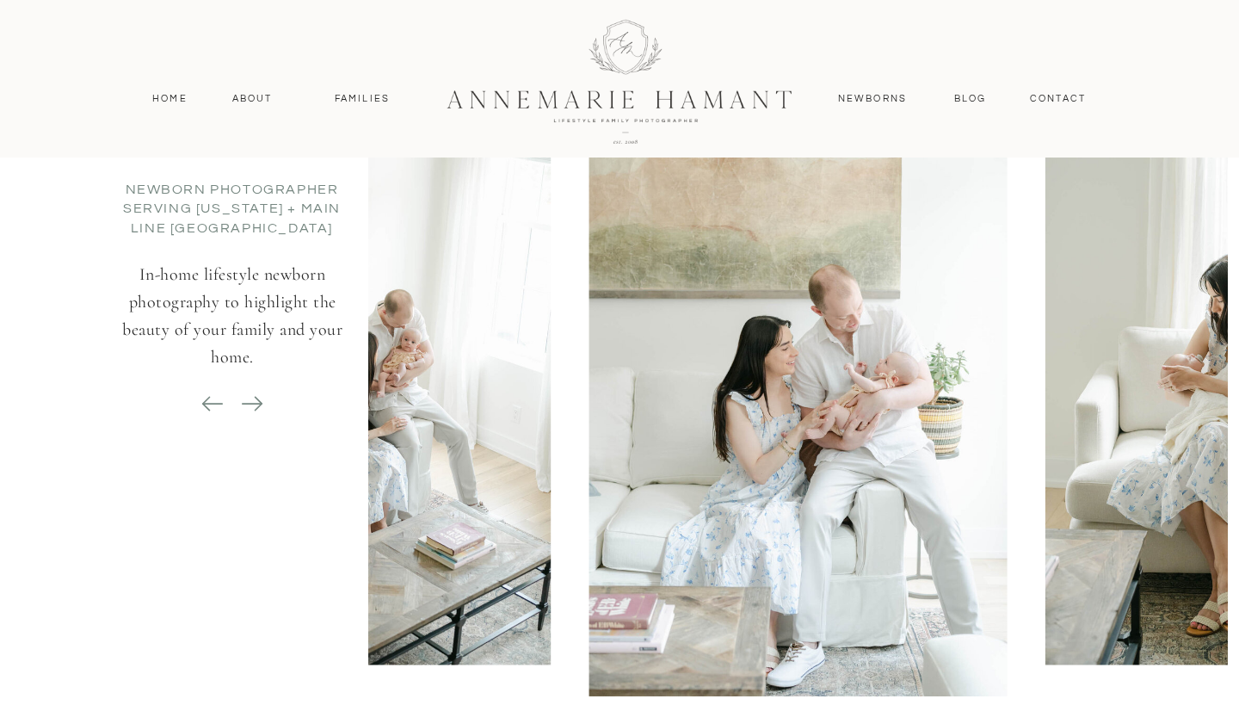
click at [258, 404] on icon at bounding box center [252, 404] width 21 height 2
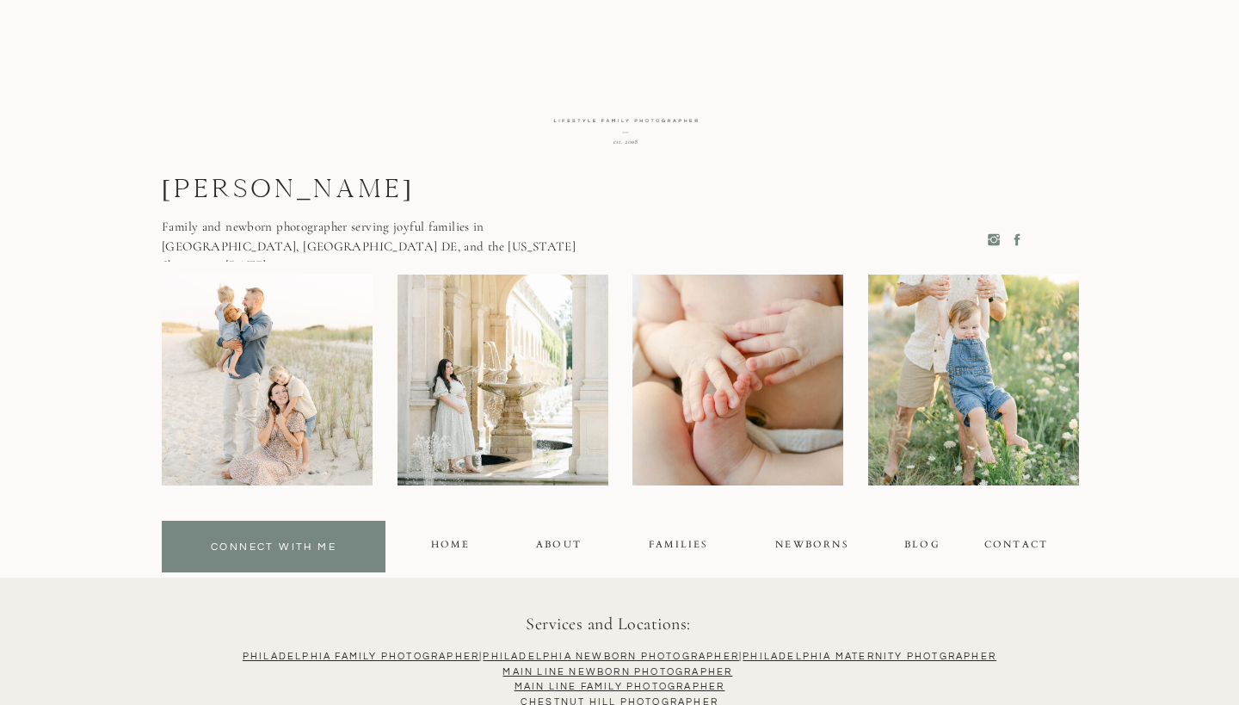
scroll to position [11551, 0]
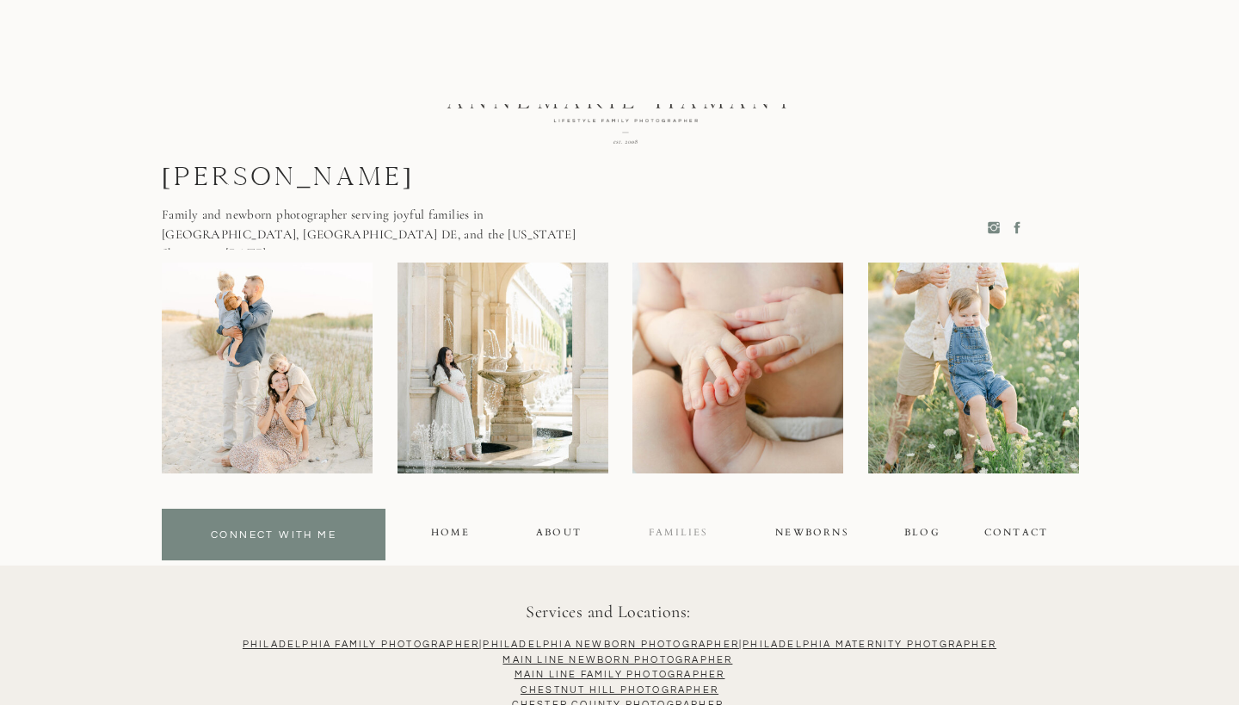
click at [664, 528] on div "FAMILIES" at bounding box center [678, 535] width 58 height 20
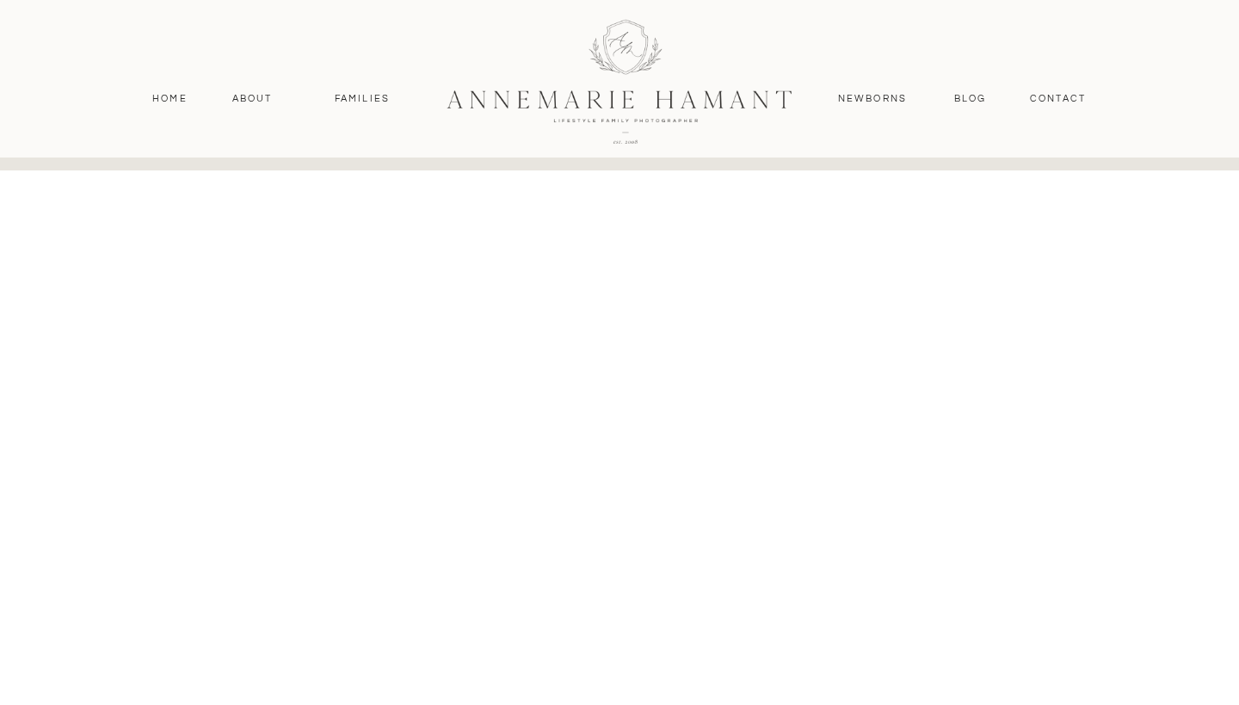
scroll to position [1205, 0]
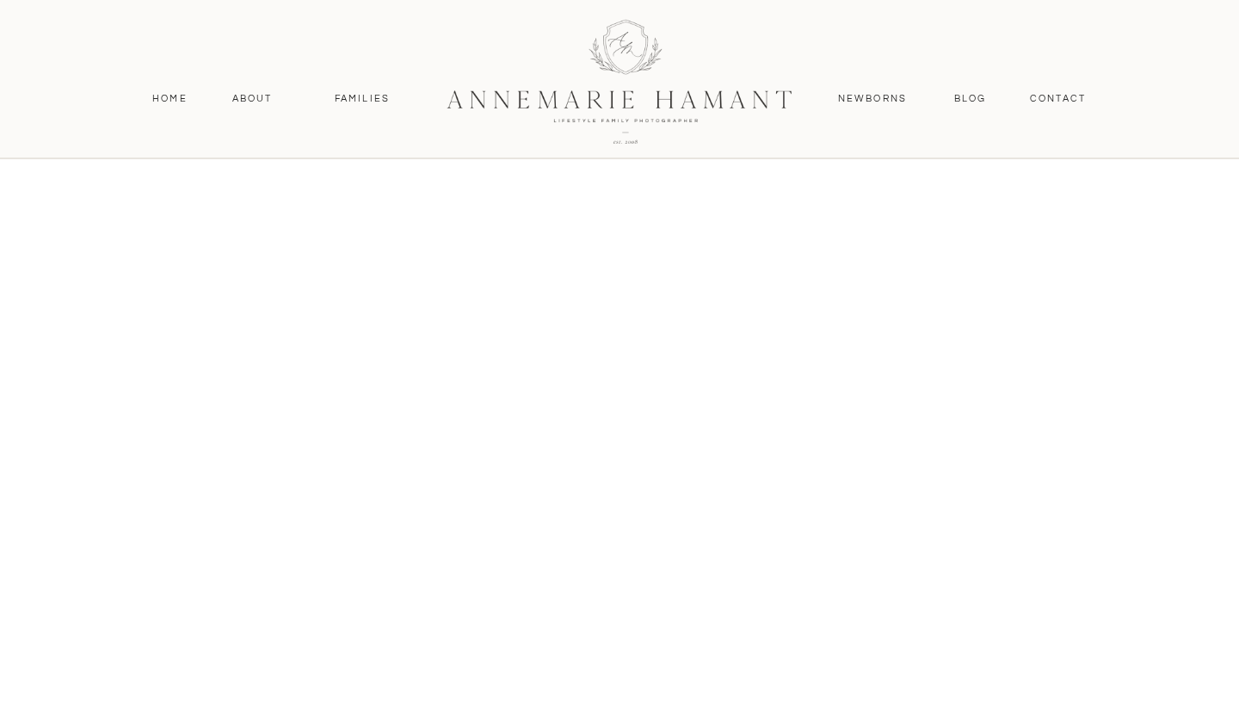
click at [248, 96] on nav "About" at bounding box center [252, 98] width 50 height 15
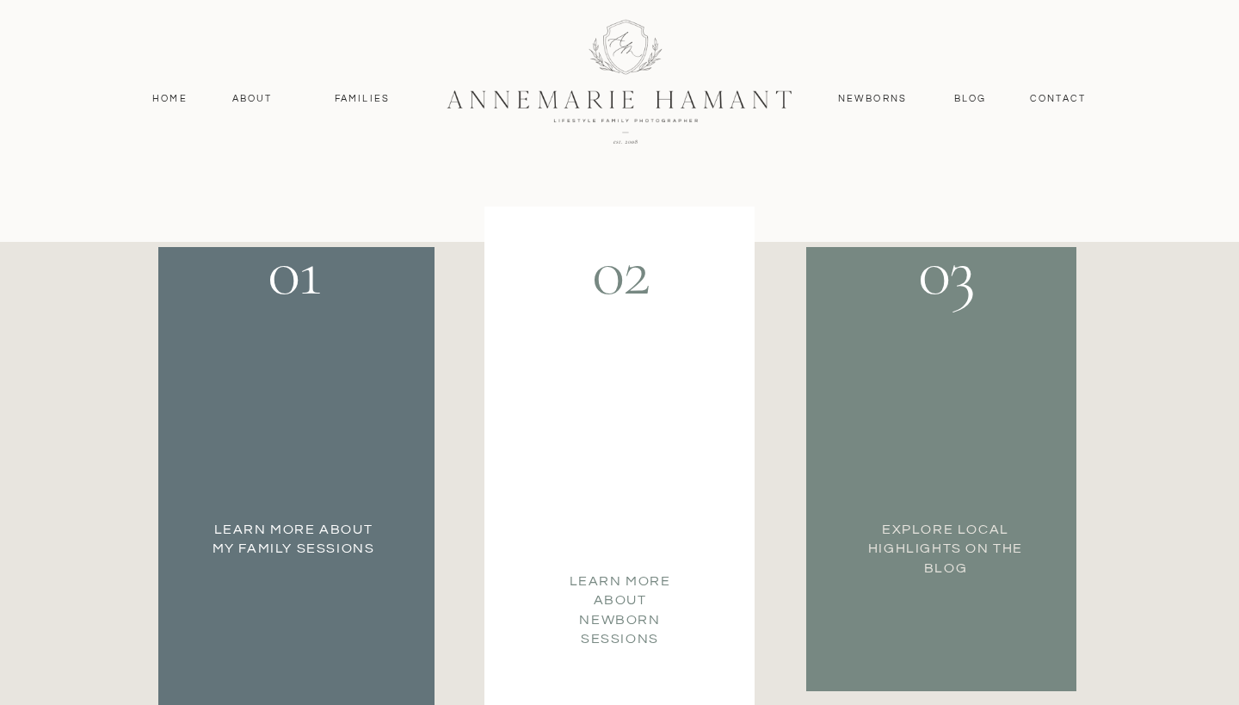
scroll to position [3062, 0]
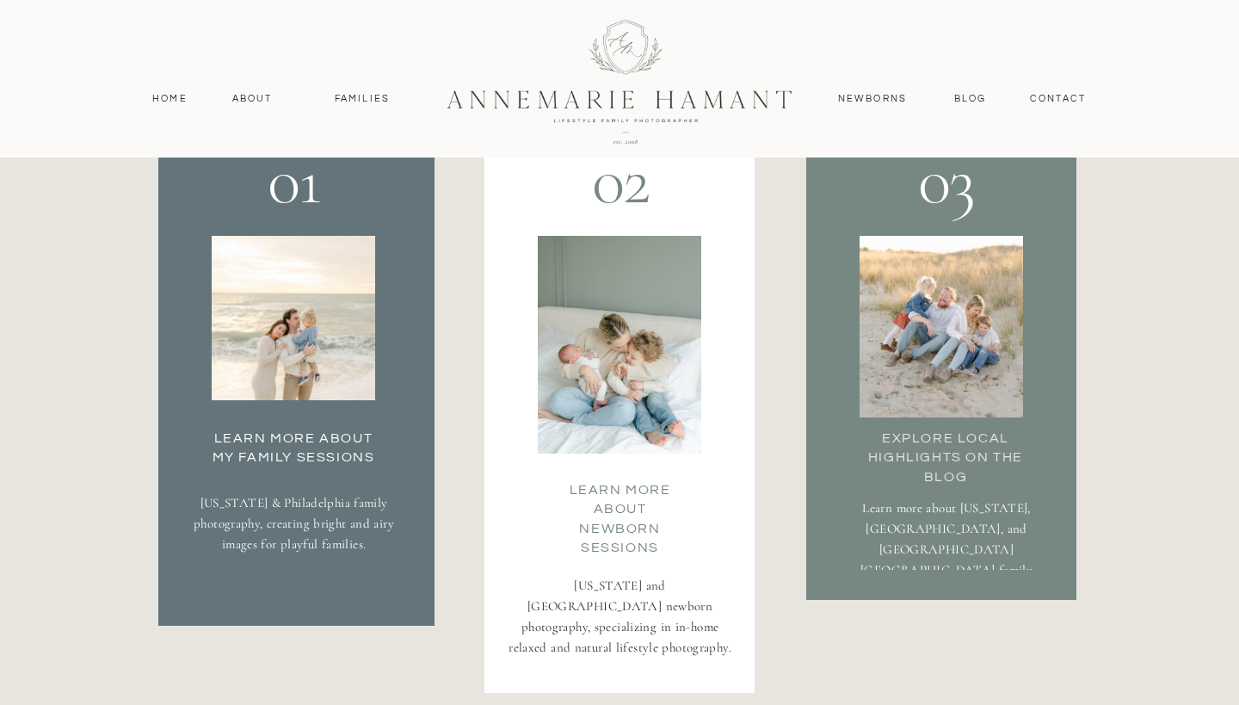
click at [312, 362] on div at bounding box center [294, 318] width 164 height 164
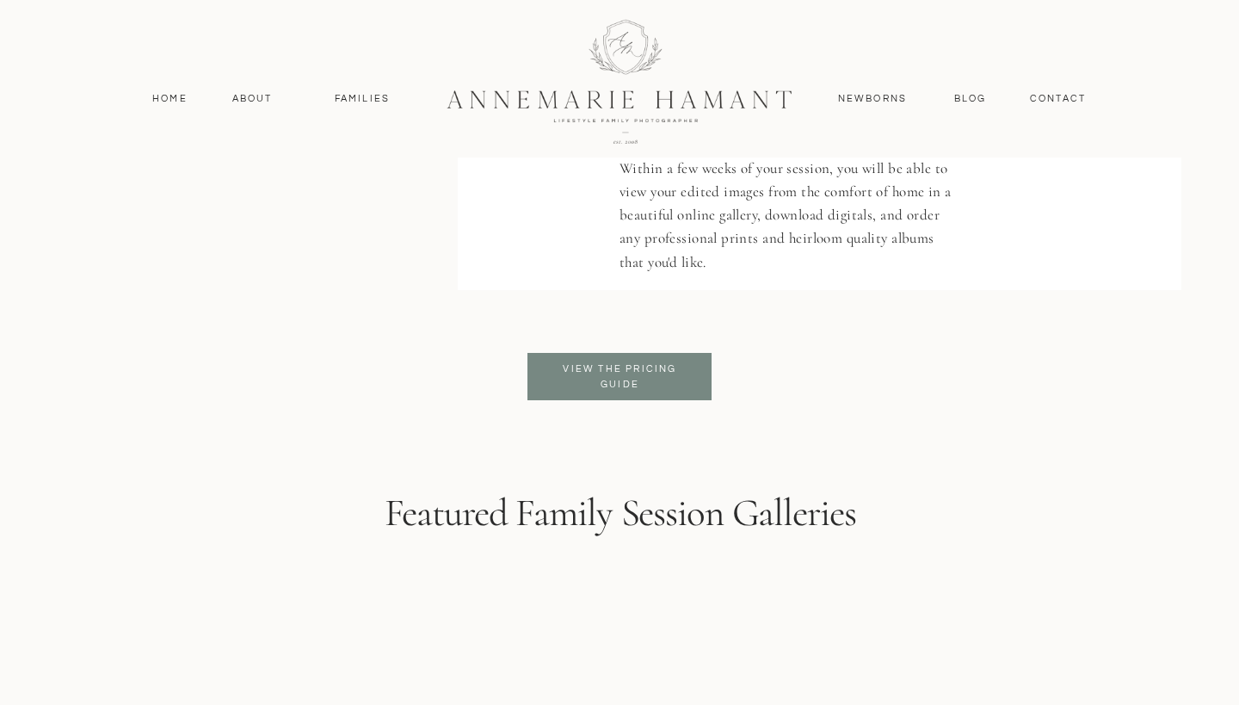
scroll to position [4170, 0]
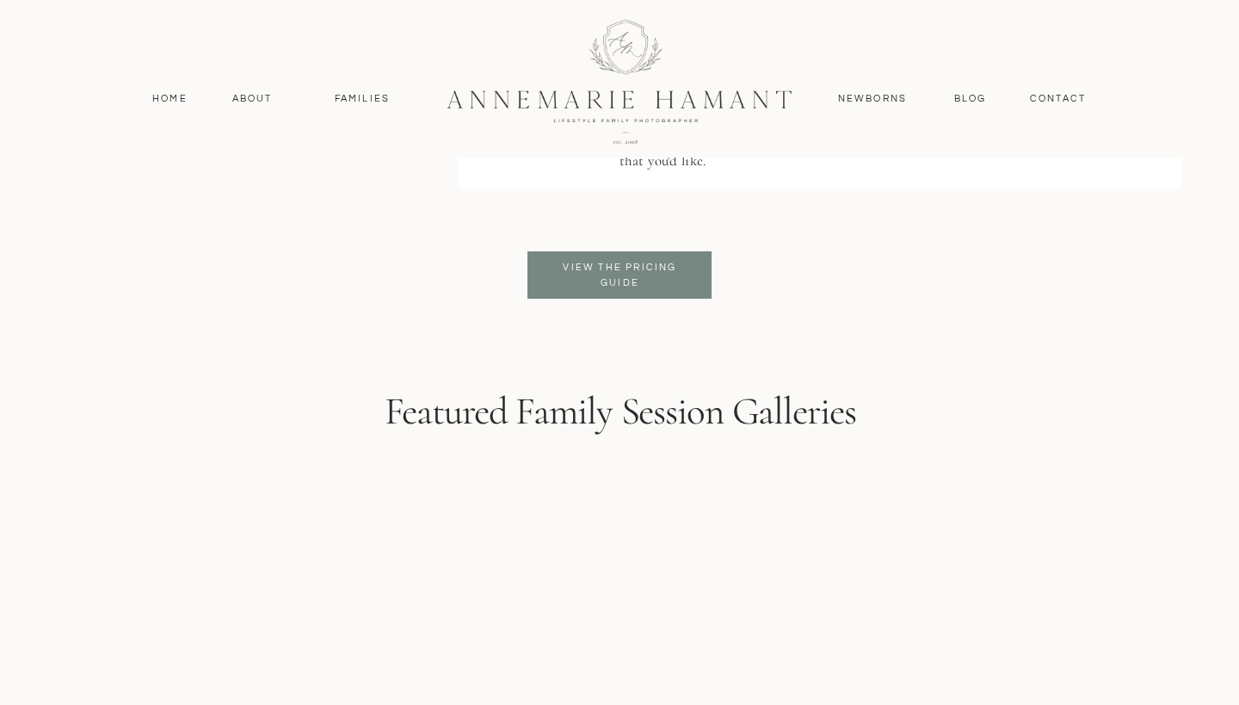
click at [619, 262] on p "View the pricing guide" at bounding box center [620, 275] width 140 height 31
